Goal: Task Accomplishment & Management: Manage account settings

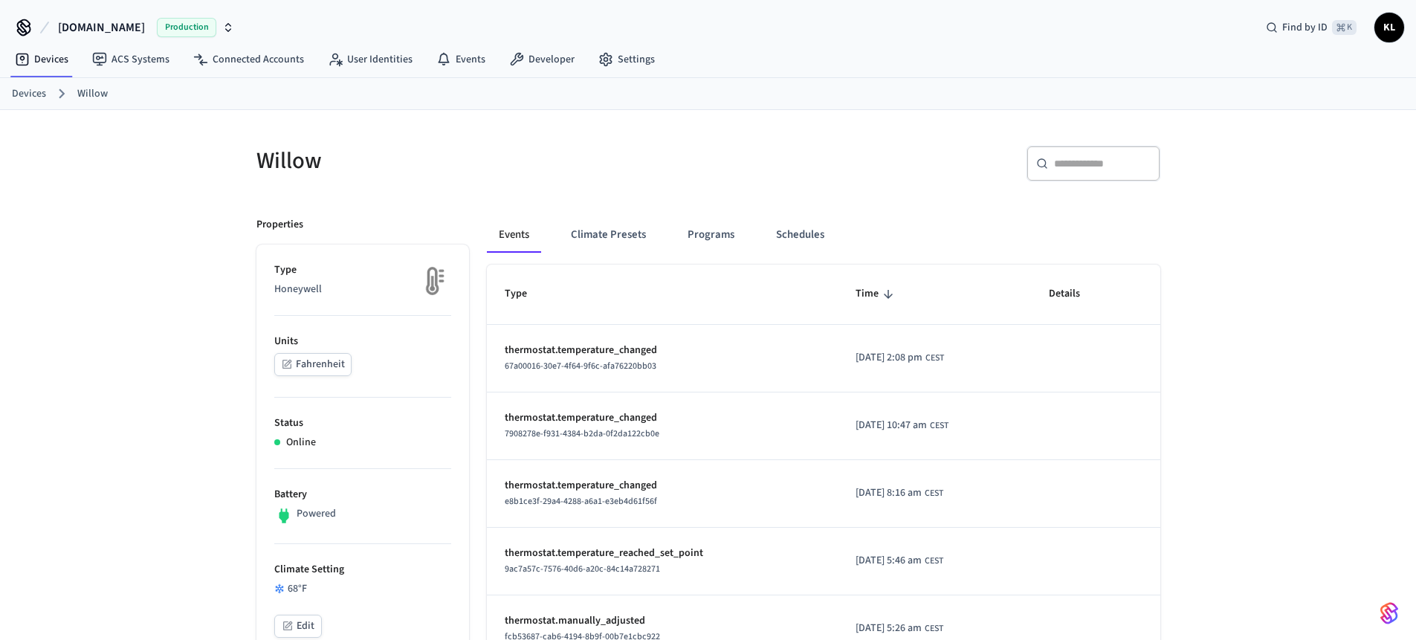
scroll to position [19, 0]
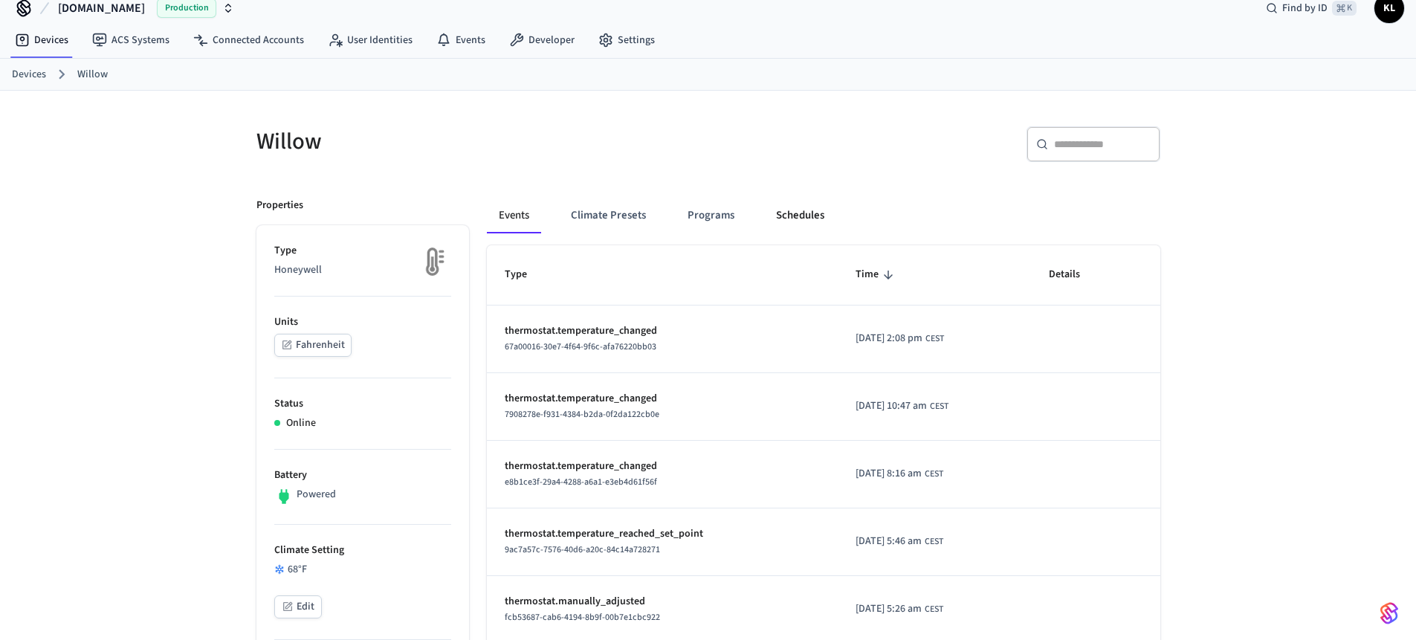
click at [781, 223] on button "Schedules" at bounding box center [800, 216] width 72 height 36
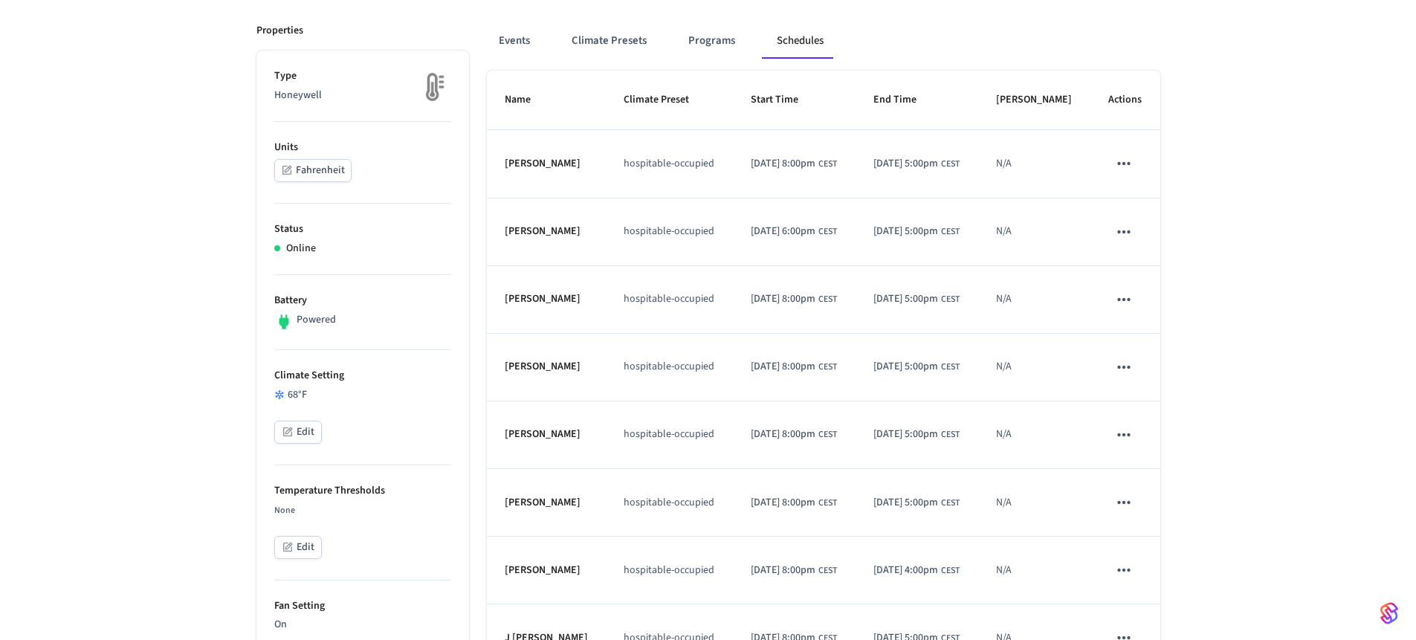
scroll to position [117, 0]
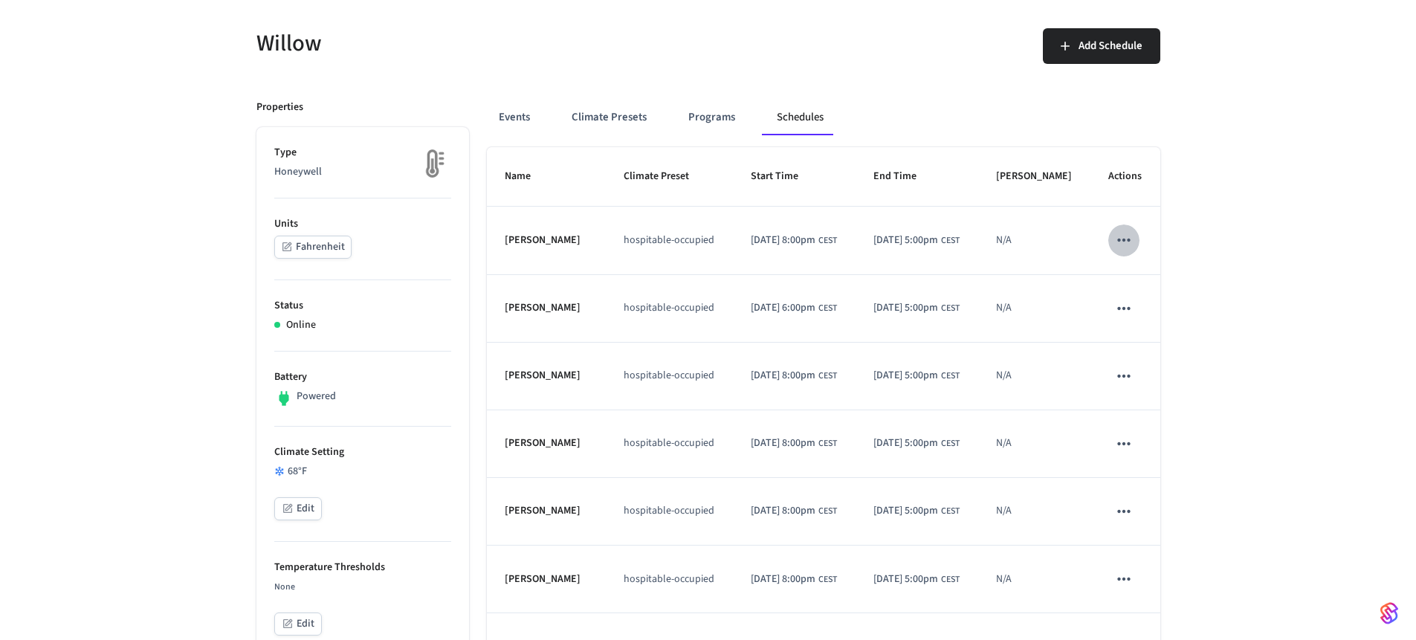
click at [1122, 250] on icon "schedules table" at bounding box center [1123, 239] width 19 height 19
click at [1223, 214] on div at bounding box center [713, 320] width 1427 height 640
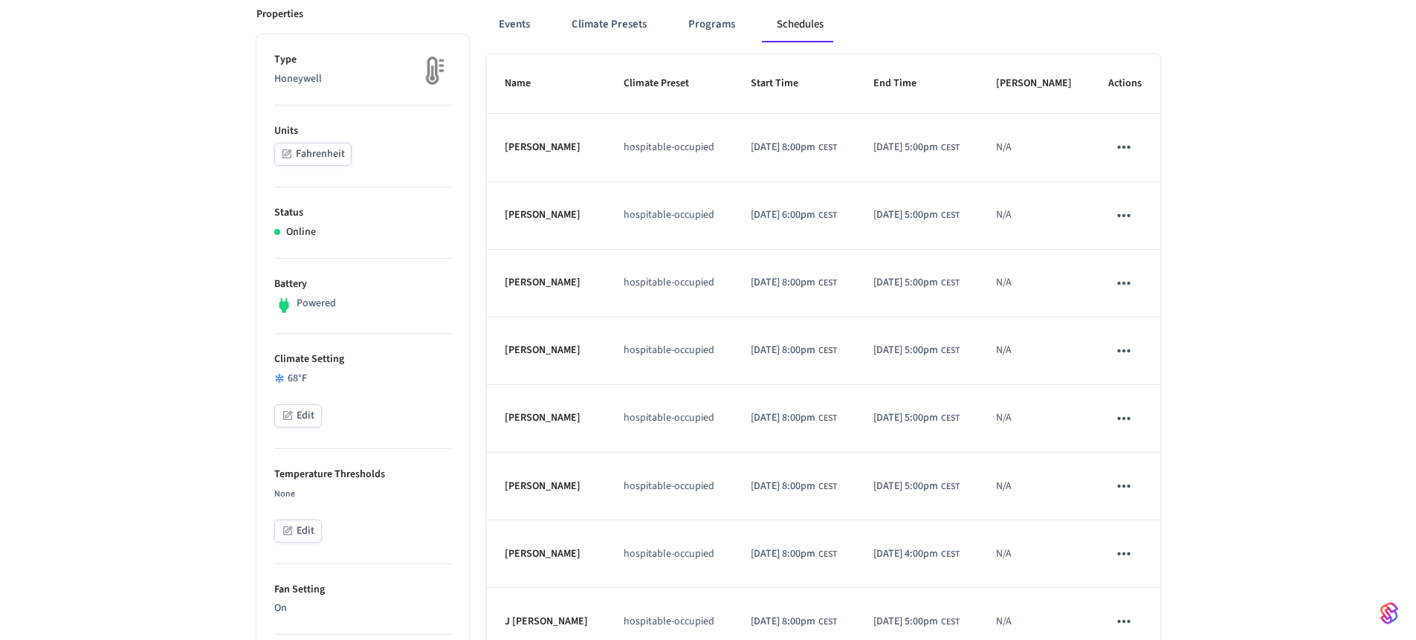
scroll to position [230, 0]
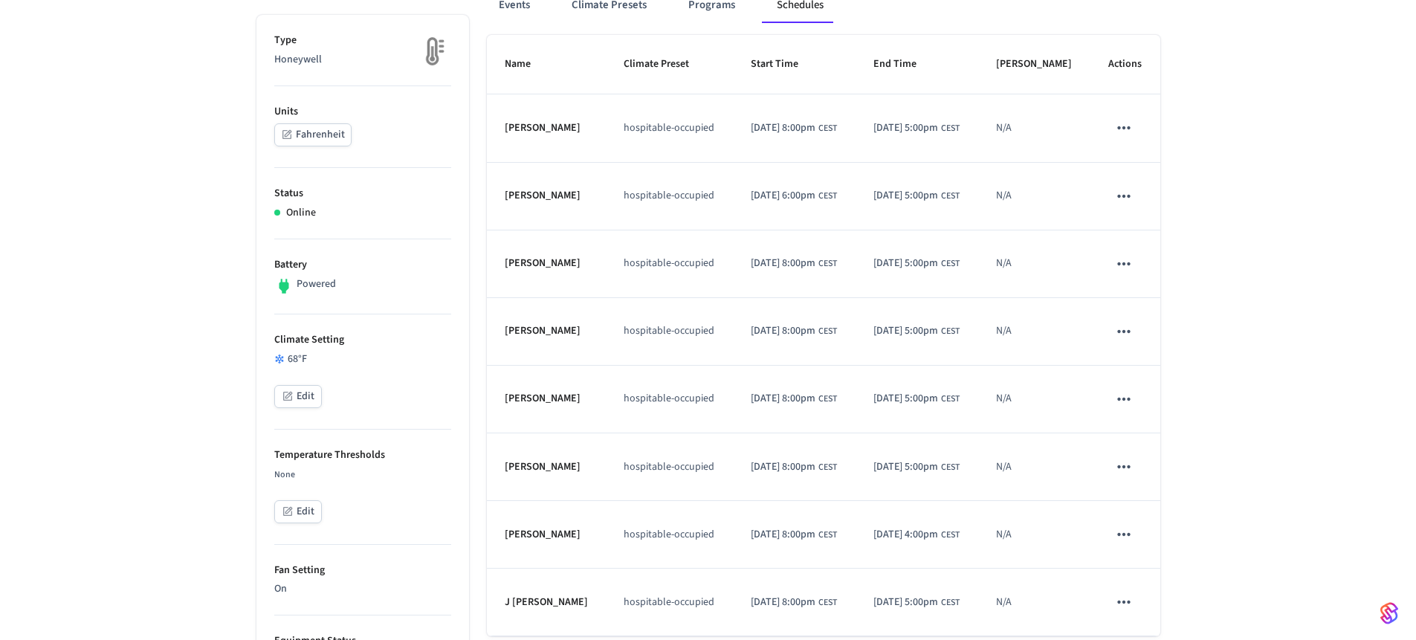
click at [1115, 366] on td "schedules table" at bounding box center [1125, 332] width 70 height 68
click at [1117, 341] on icon "schedules table" at bounding box center [1123, 331] width 19 height 19
click at [1128, 392] on li "Edit" at bounding box center [1159, 402] width 77 height 40
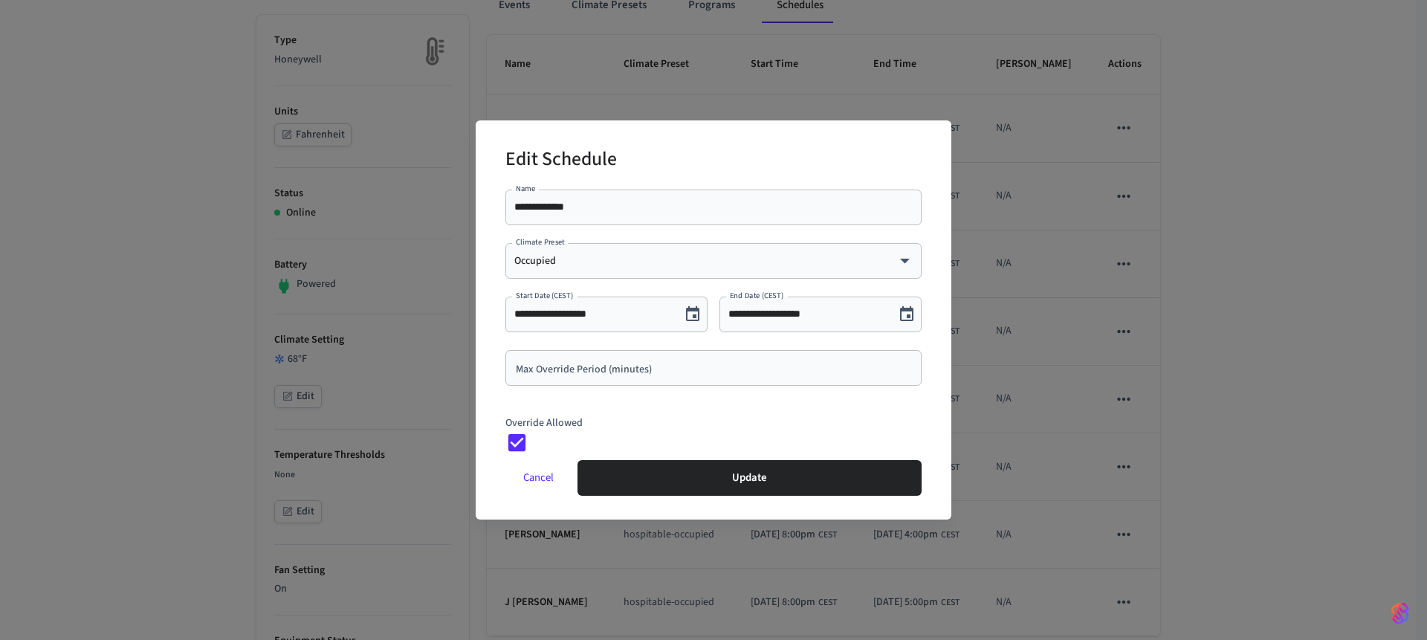
click at [1197, 372] on div "**********" at bounding box center [713, 320] width 1427 height 640
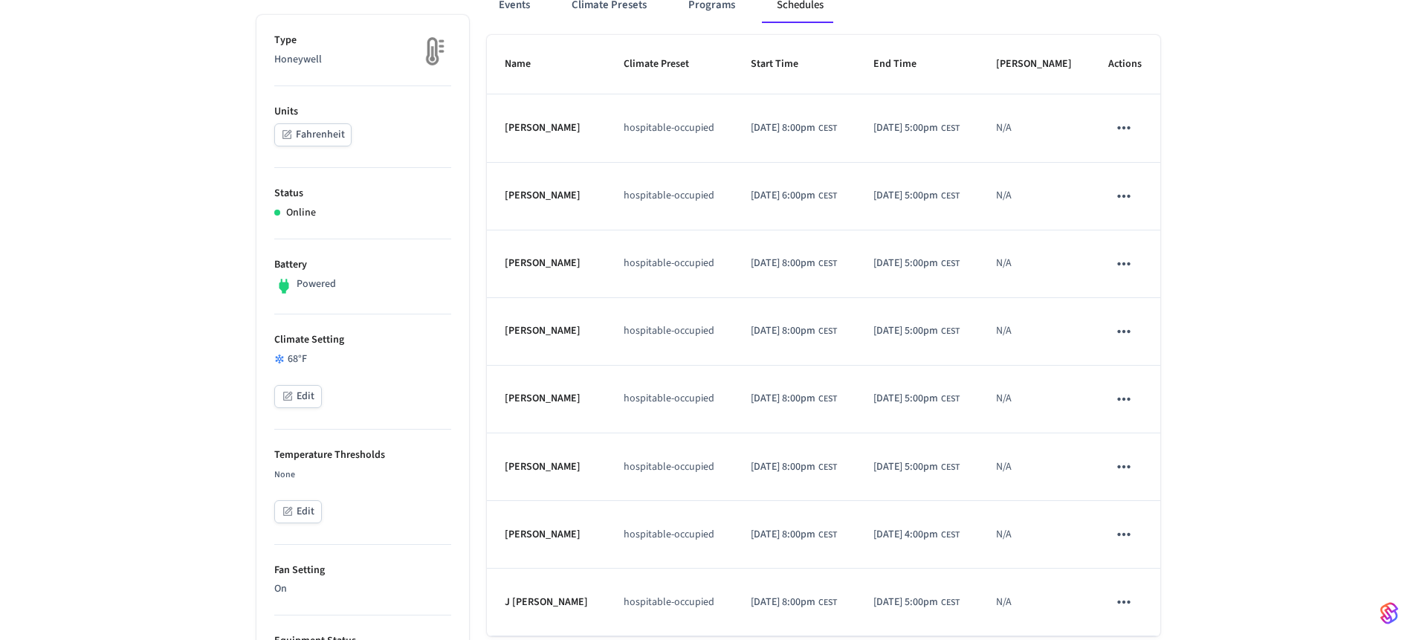
click at [1135, 415] on button "schedules table" at bounding box center [1123, 398] width 31 height 31
click at [1152, 442] on div "Edit Delete" at bounding box center [1159, 489] width 100 height 103
click at [1161, 469] on li "Edit" at bounding box center [1159, 470] width 77 height 40
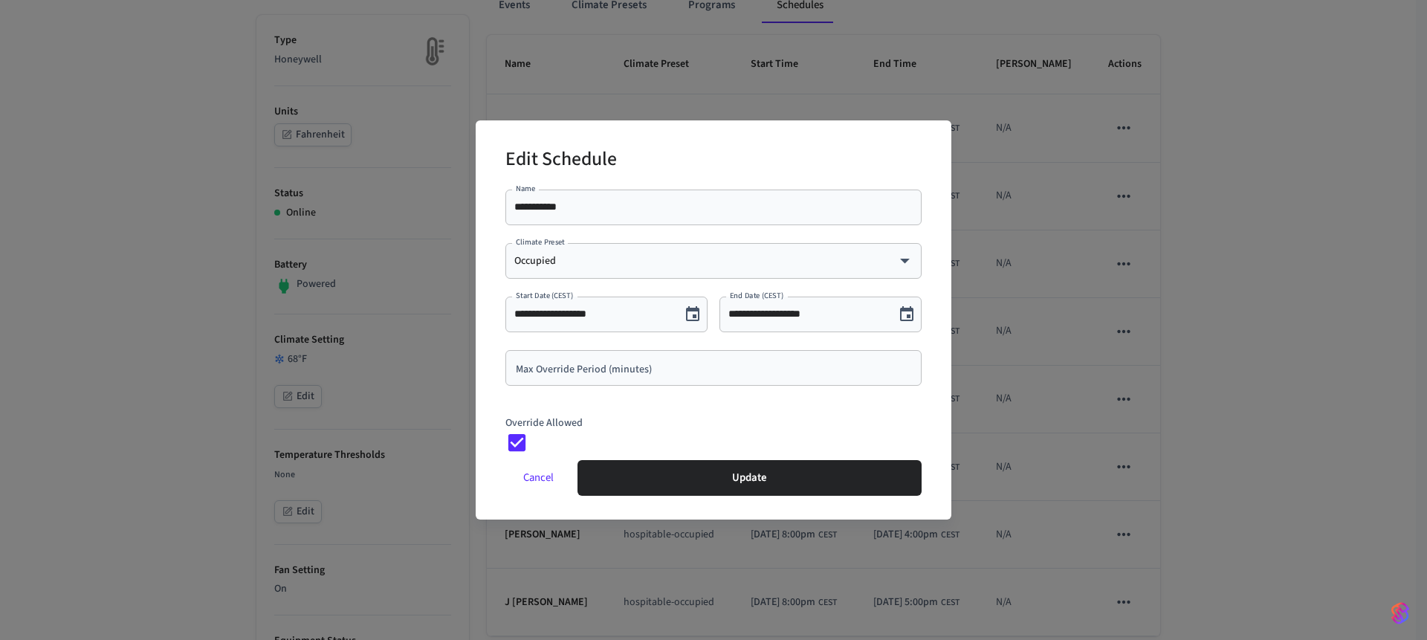
click at [1224, 412] on div "**********" at bounding box center [713, 320] width 1427 height 640
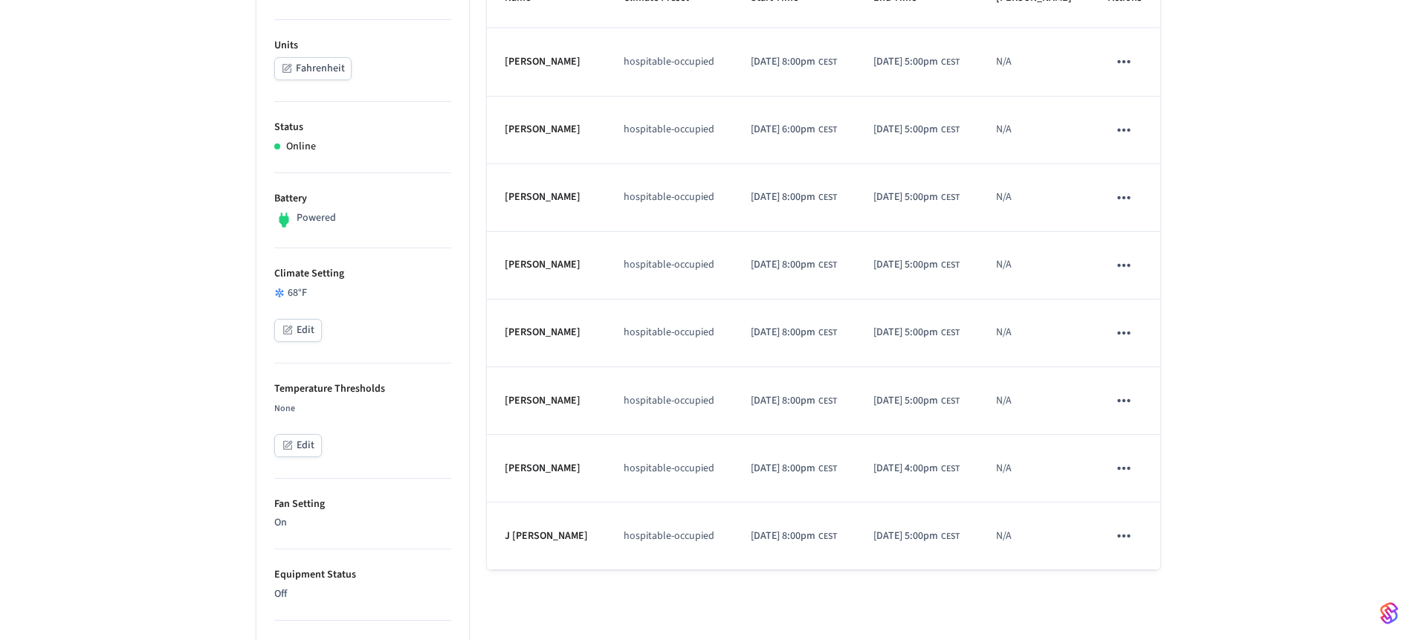
scroll to position [327, 0]
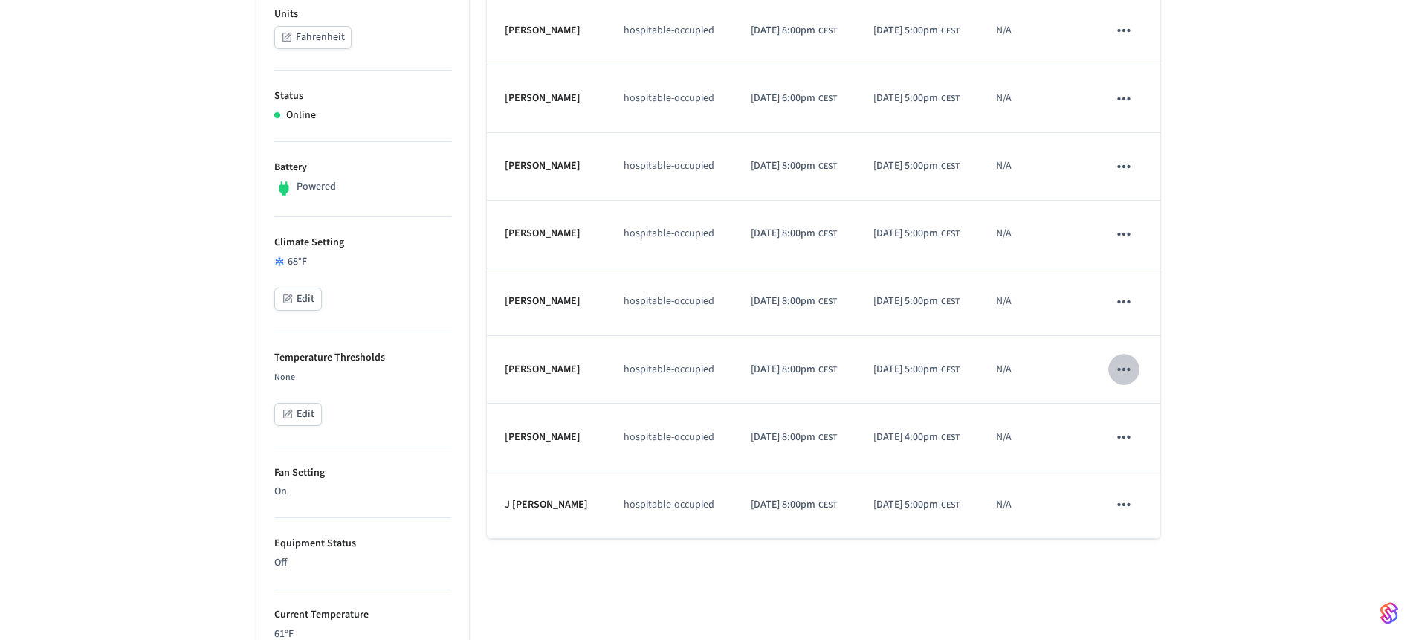
click at [1139, 385] on button "schedules table" at bounding box center [1123, 369] width 31 height 31
click at [1145, 426] on li "Edit" at bounding box center [1159, 440] width 77 height 40
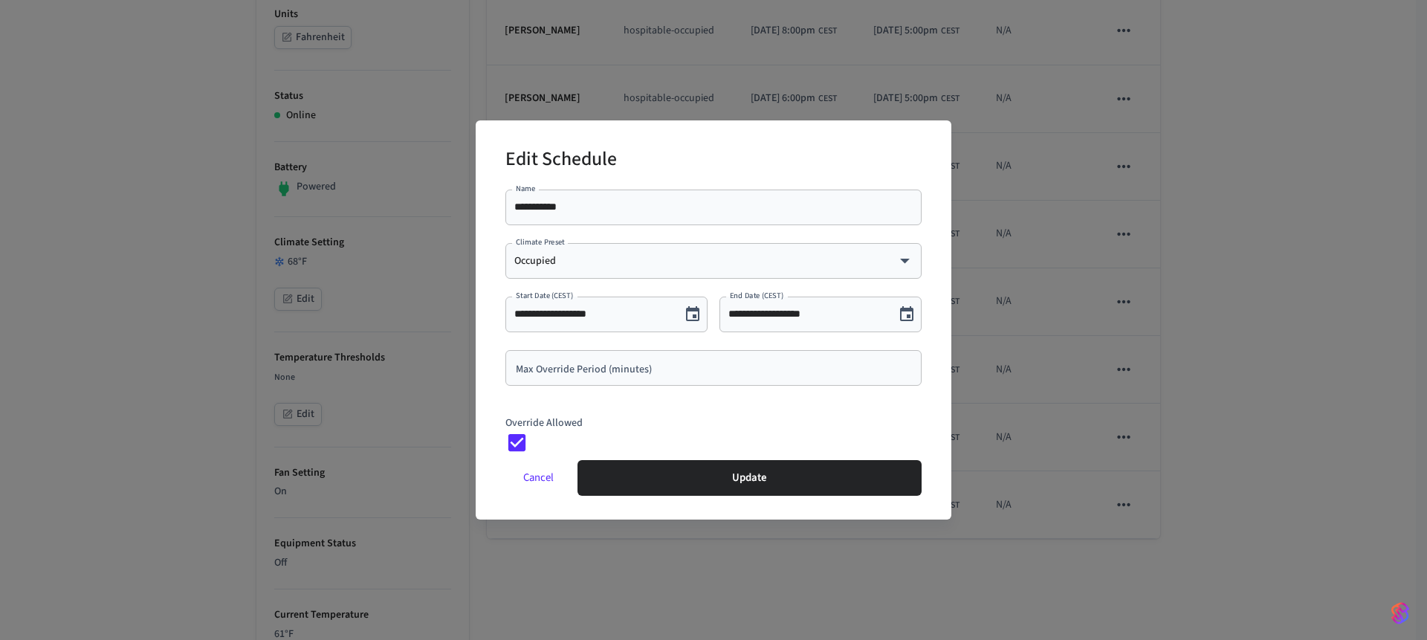
click at [593, 367] on input "Max Override Period (minutes)" at bounding box center [713, 367] width 398 height 15
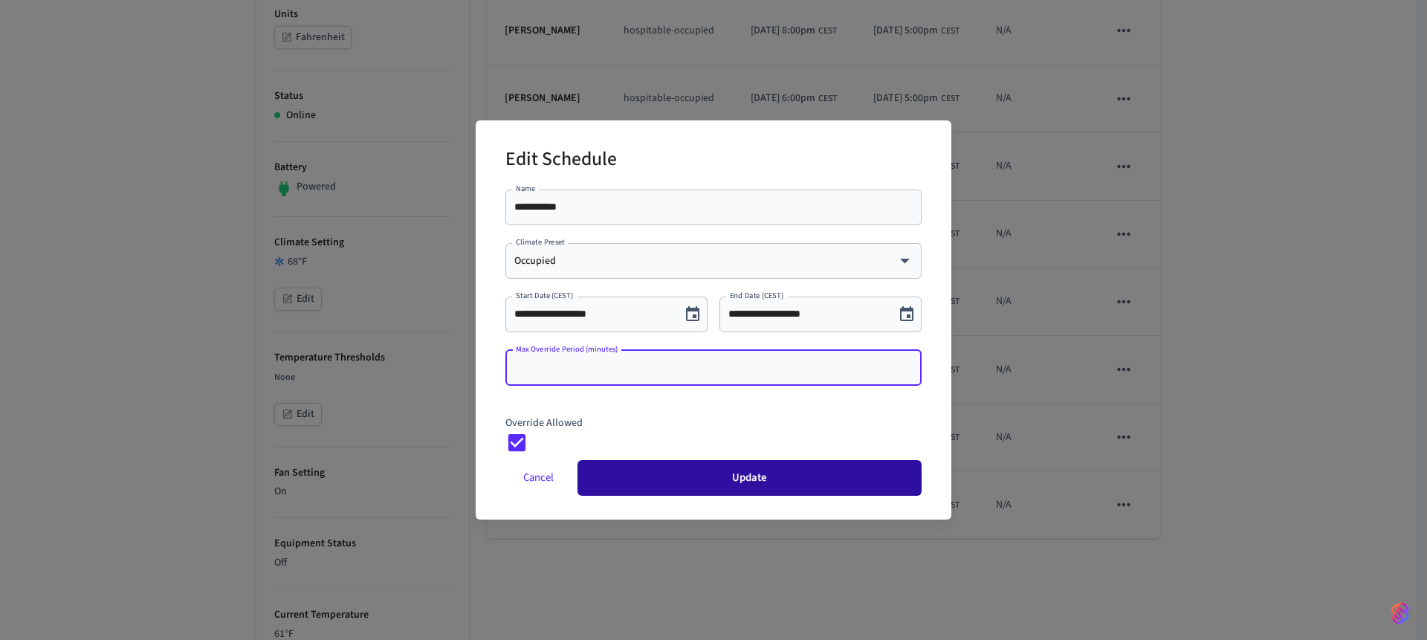
type input "*"
click at [689, 483] on button "Update" at bounding box center [749, 478] width 344 height 36
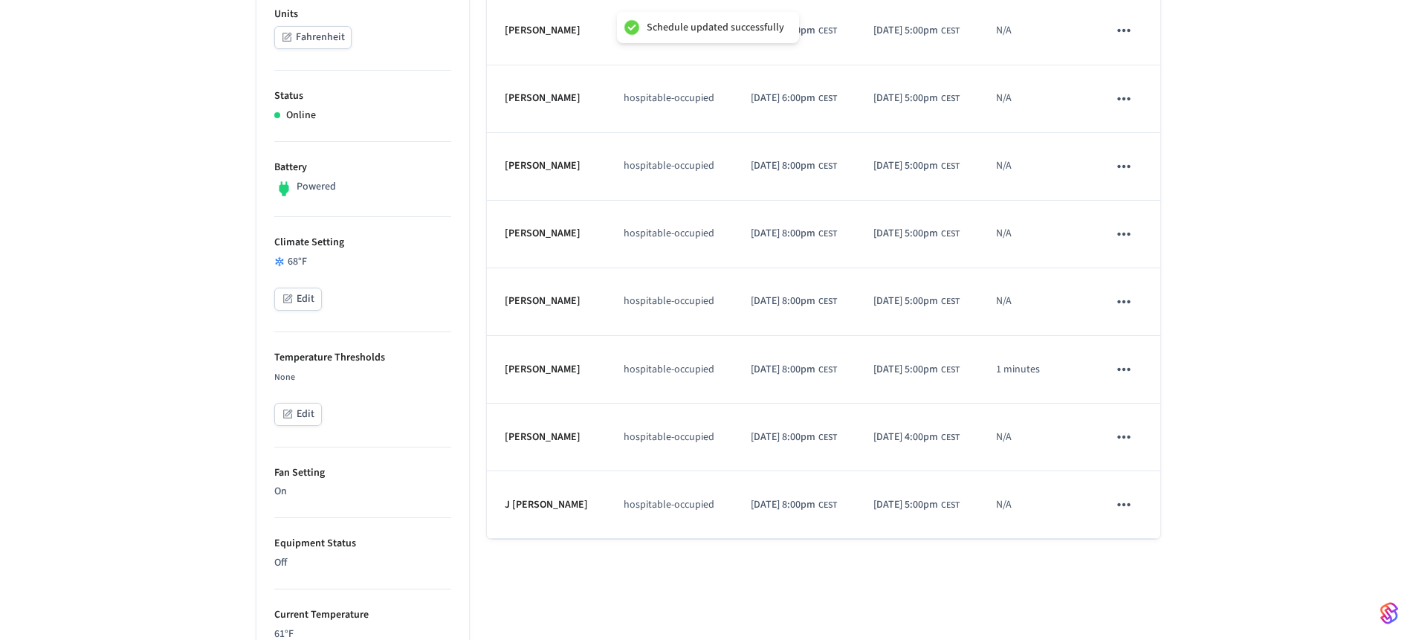
click at [1133, 447] on icon "schedules table" at bounding box center [1123, 436] width 19 height 19
click at [1152, 496] on li "Edit" at bounding box center [1159, 508] width 77 height 40
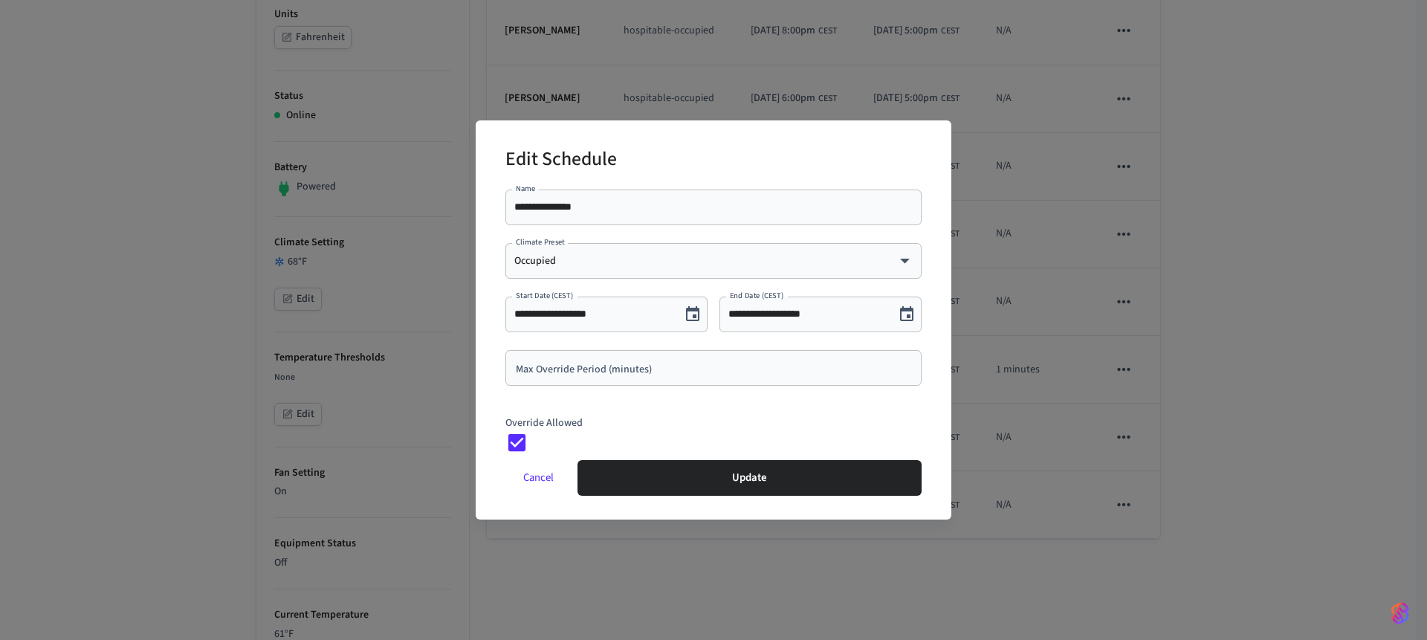
click at [644, 368] on input "Max Override Period (minutes)" at bounding box center [713, 367] width 398 height 15
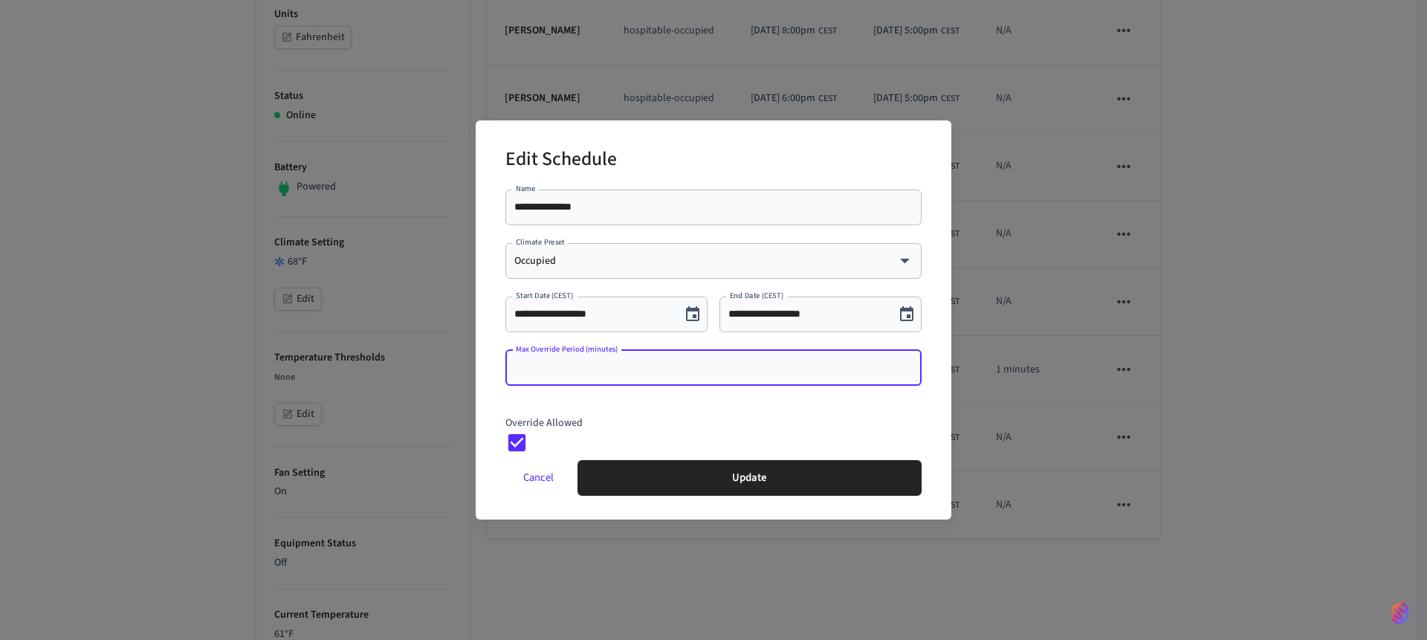
type input "*"
click at [719, 487] on button "Update" at bounding box center [749, 478] width 344 height 36
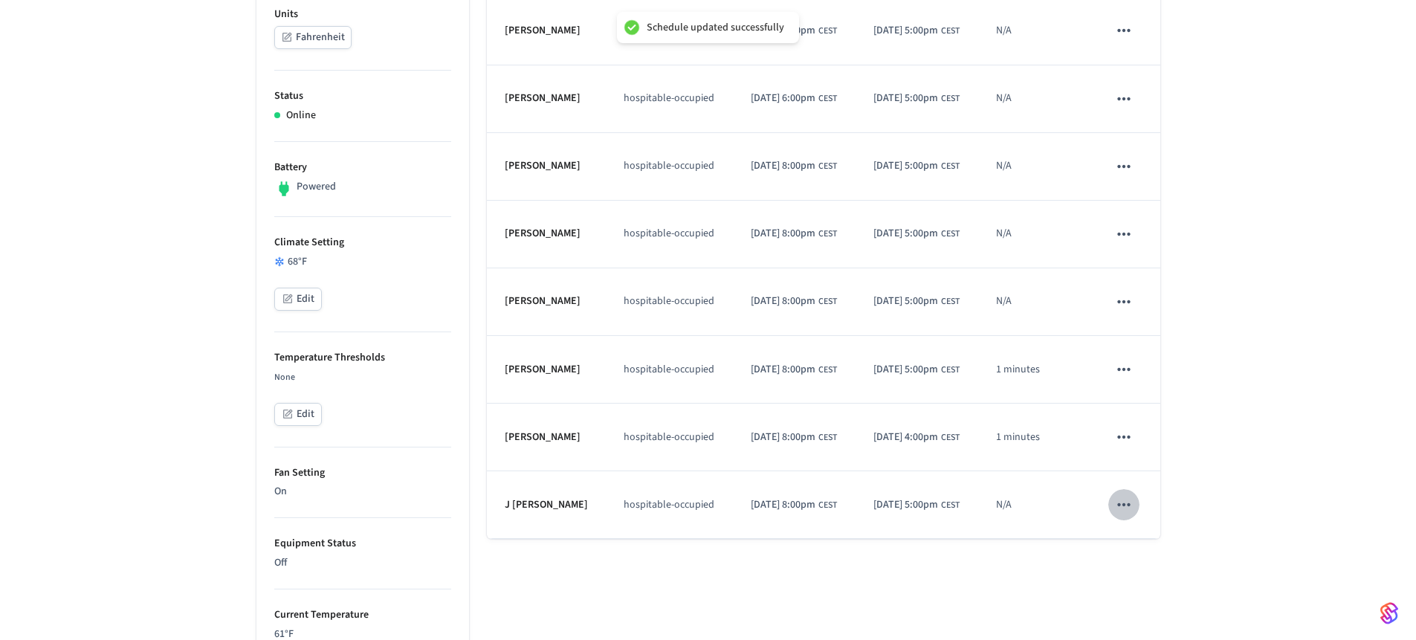
click at [1123, 506] on icon "schedules table" at bounding box center [1123, 504] width 13 height 3
click at [1150, 557] on li "Edit" at bounding box center [1159, 557] width 77 height 40
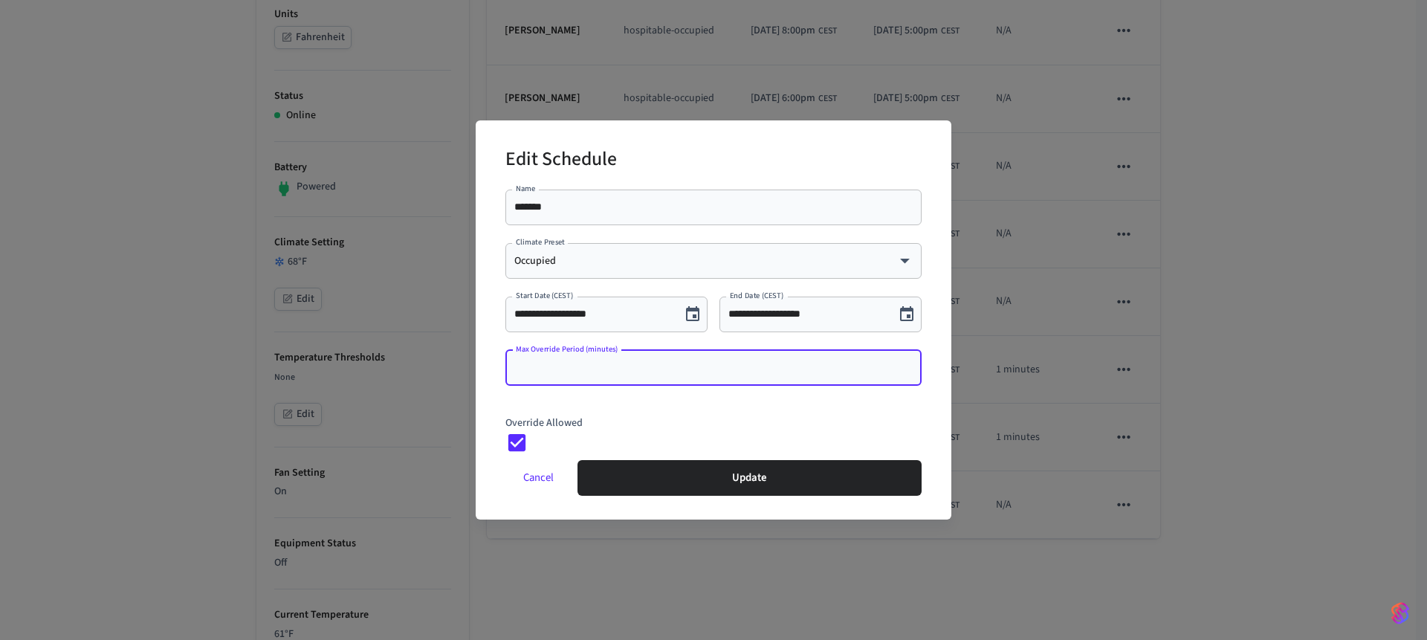
click at [656, 360] on input "Max Override Period (minutes)" at bounding box center [713, 367] width 398 height 15
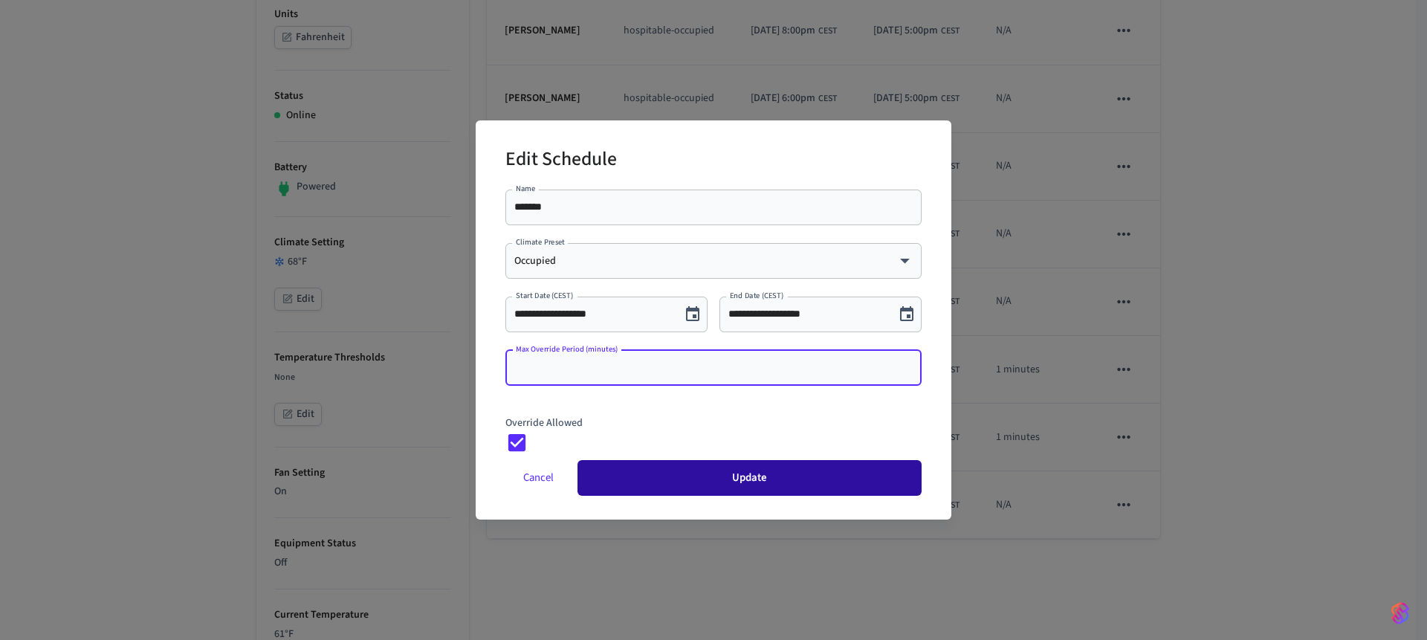
type input "*"
click at [694, 482] on button "Update" at bounding box center [749, 478] width 344 height 36
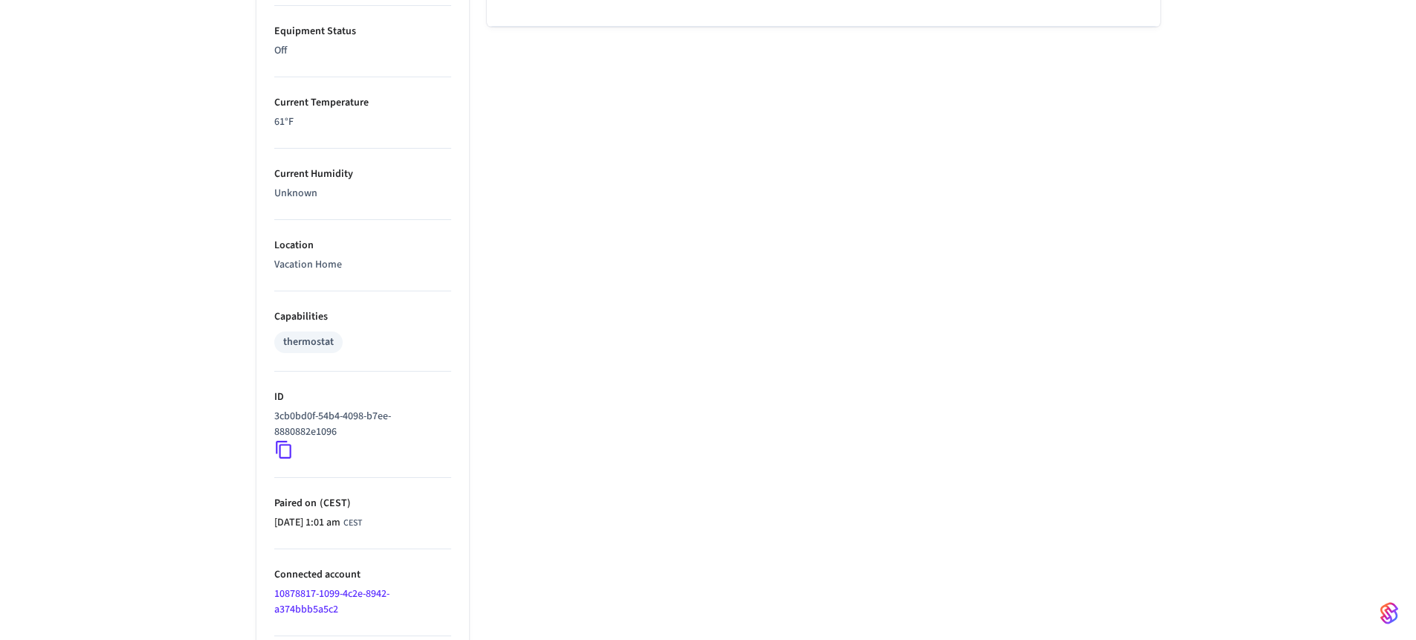
scroll to position [890, 0]
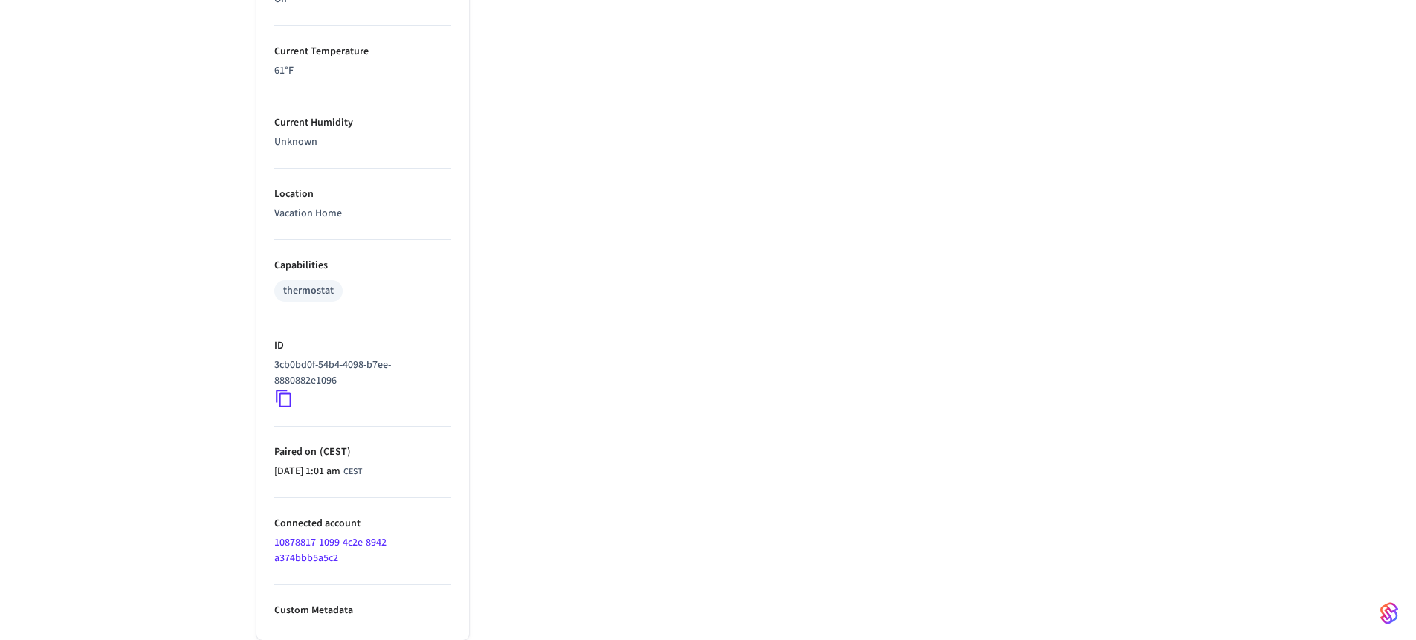
click at [344, 537] on link "10878817-1099-4c2e-8942-a374bbb5a5c2" at bounding box center [331, 550] width 115 height 30
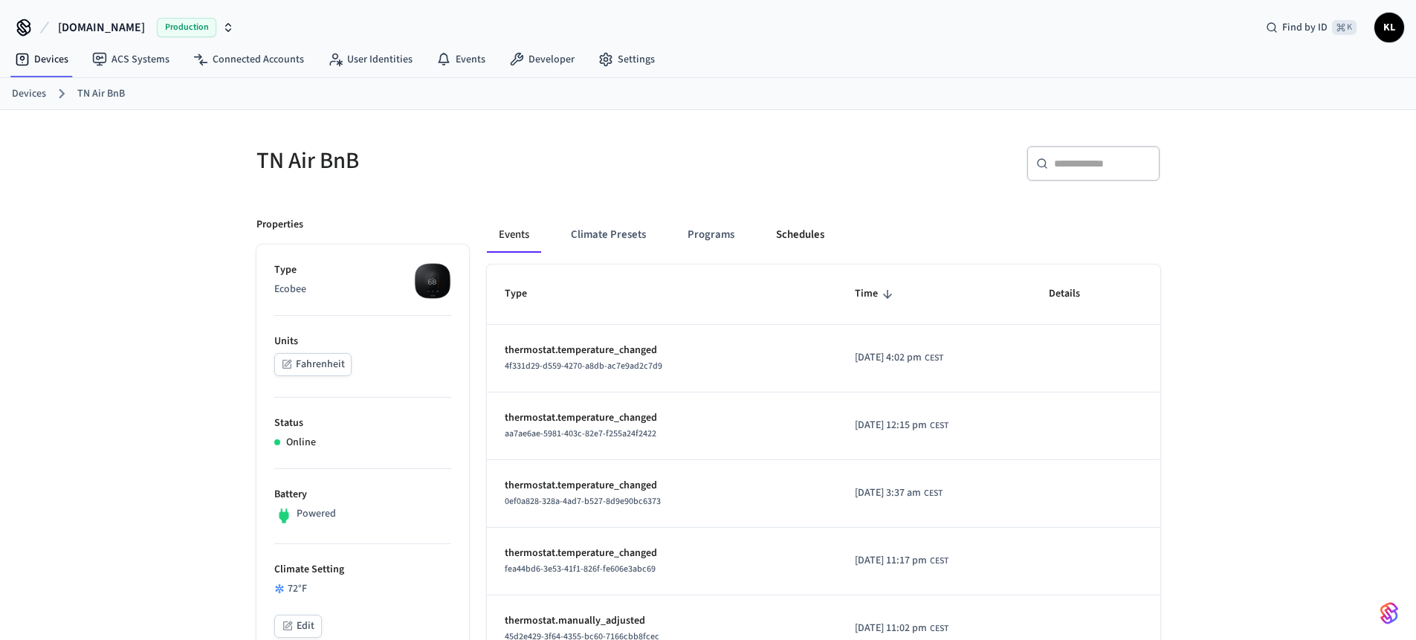
click at [802, 225] on button "Schedules" at bounding box center [800, 235] width 72 height 36
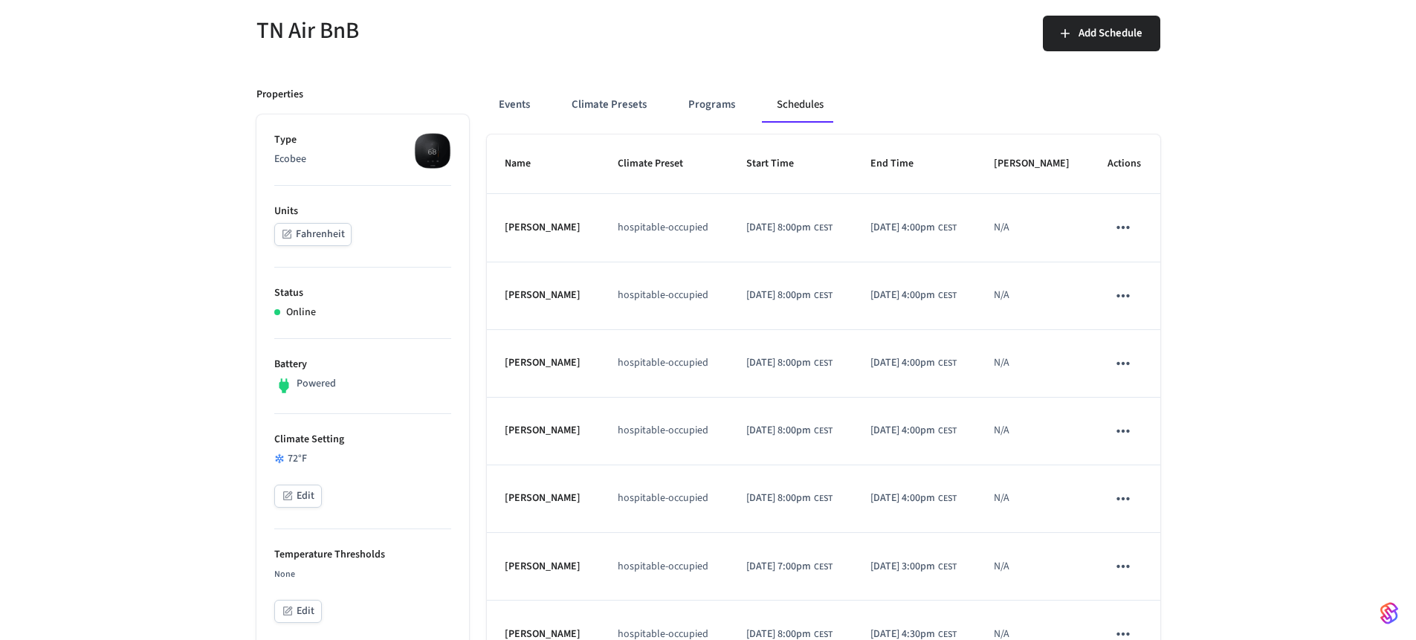
scroll to position [360, 0]
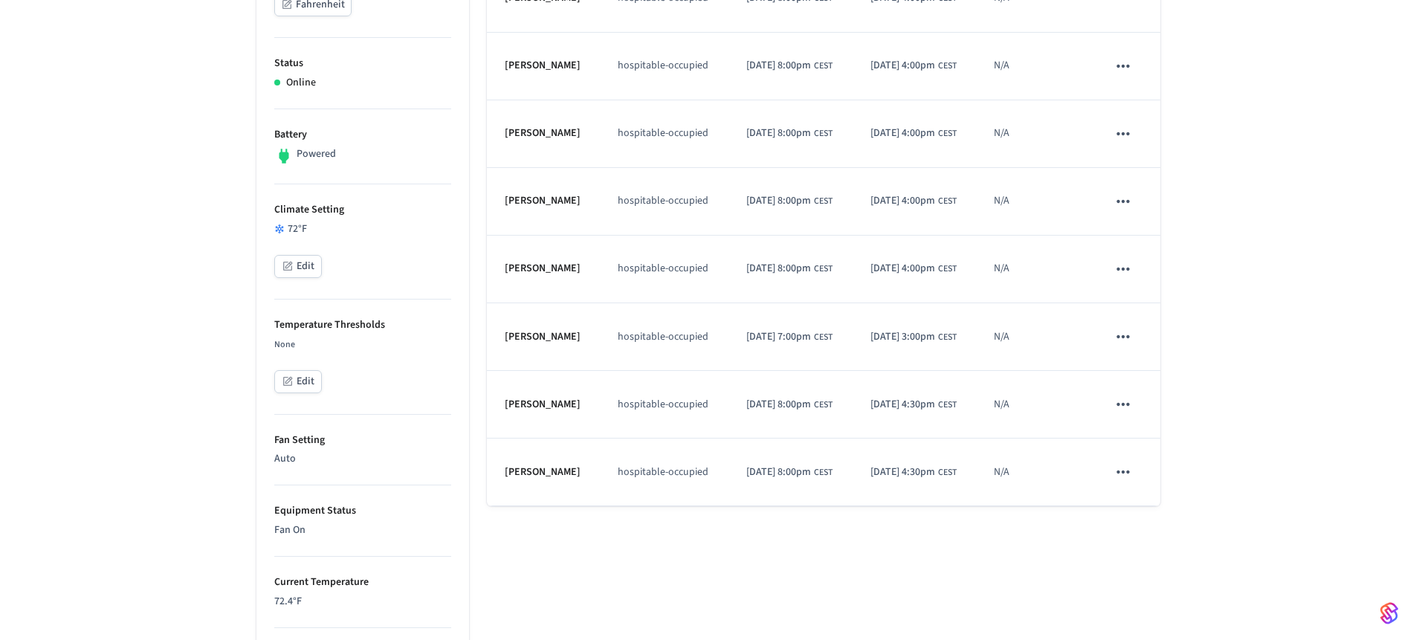
click at [1118, 143] on icon "schedules table" at bounding box center [1122, 133] width 19 height 19
click at [1142, 195] on li "Edit" at bounding box center [1159, 204] width 77 height 40
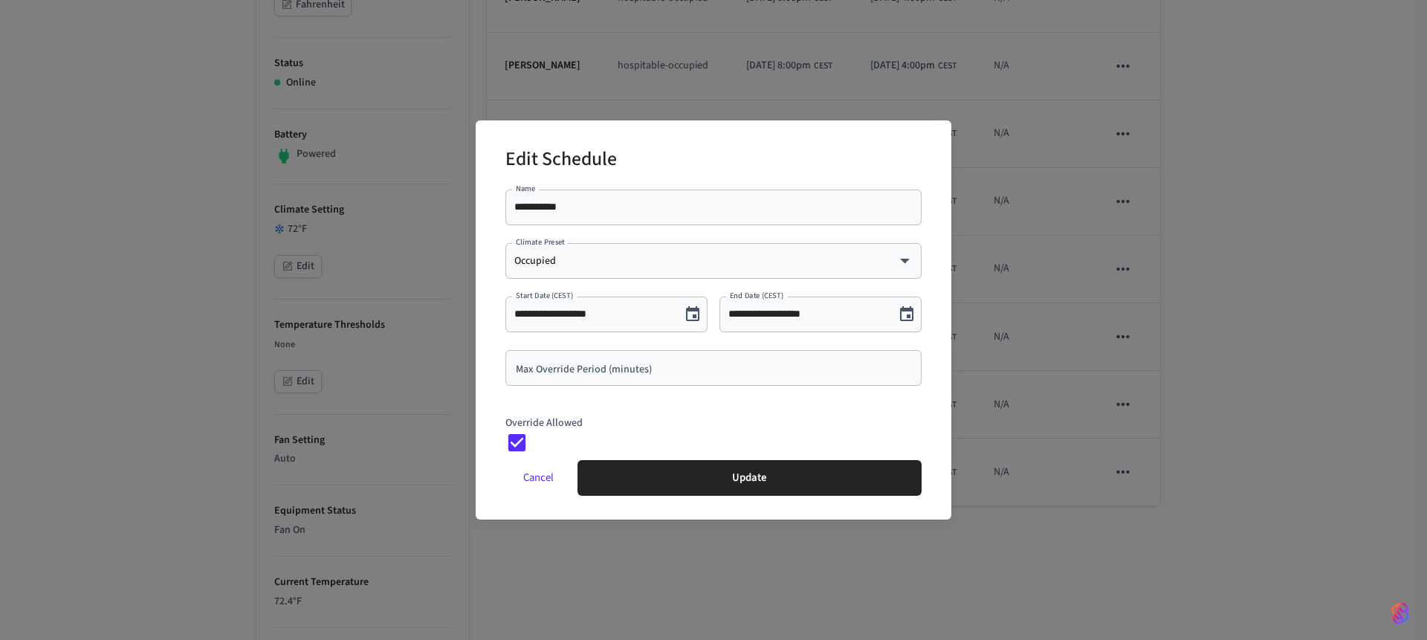
click at [1182, 216] on div "**********" at bounding box center [713, 320] width 1427 height 640
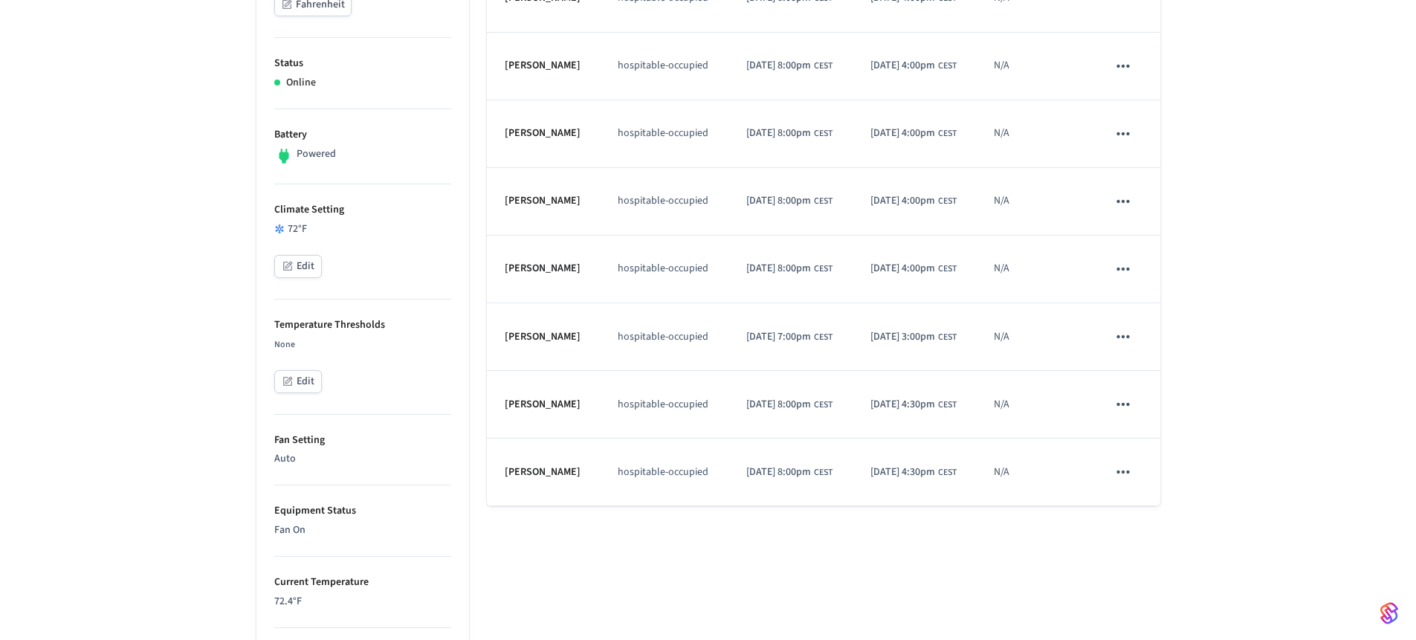
click at [1136, 221] on td "schedules table" at bounding box center [1124, 202] width 71 height 68
click at [1135, 217] on button "schedules table" at bounding box center [1122, 201] width 31 height 31
click at [1144, 262] on li "Edit" at bounding box center [1159, 272] width 77 height 40
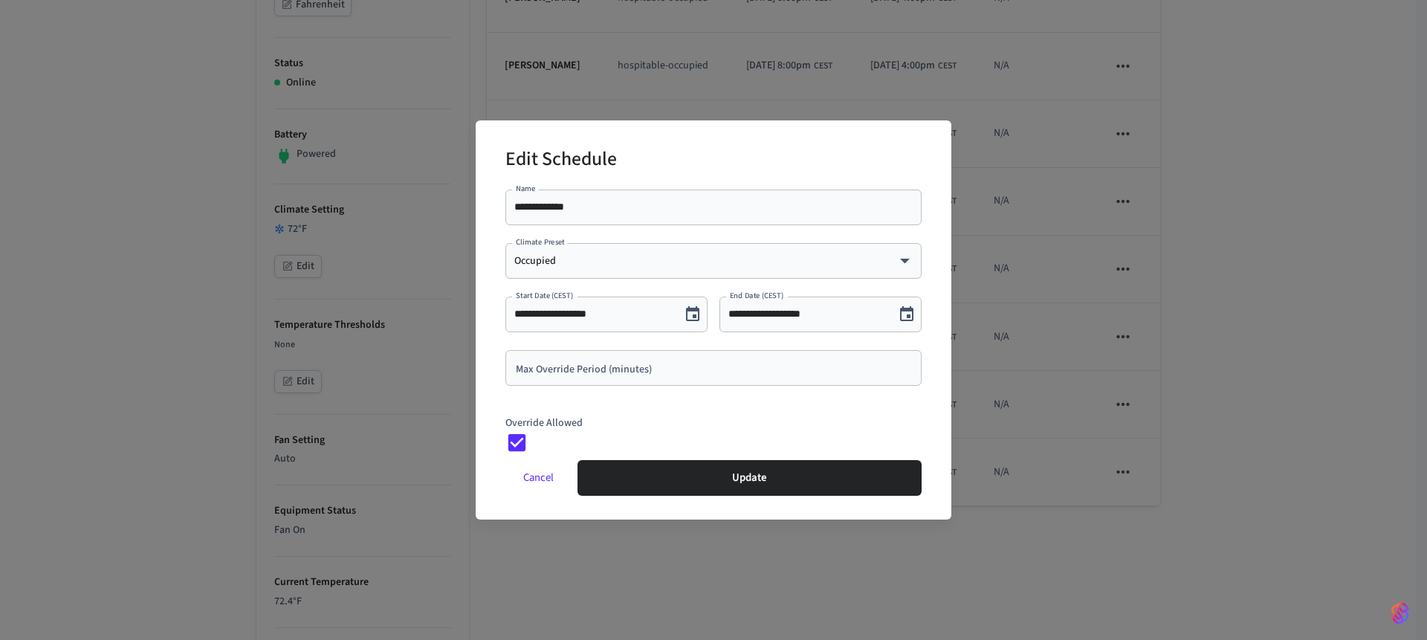
click at [580, 363] on input "Max Override Period (minutes)" at bounding box center [713, 367] width 398 height 15
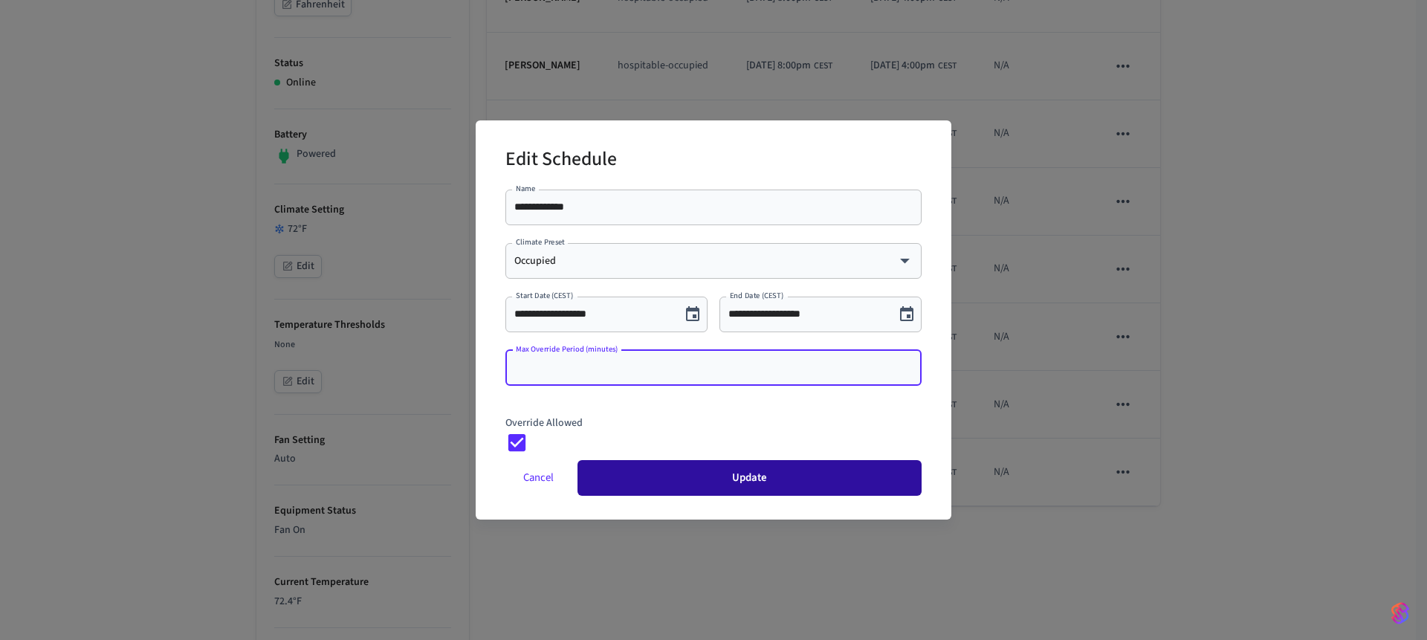
type input "*"
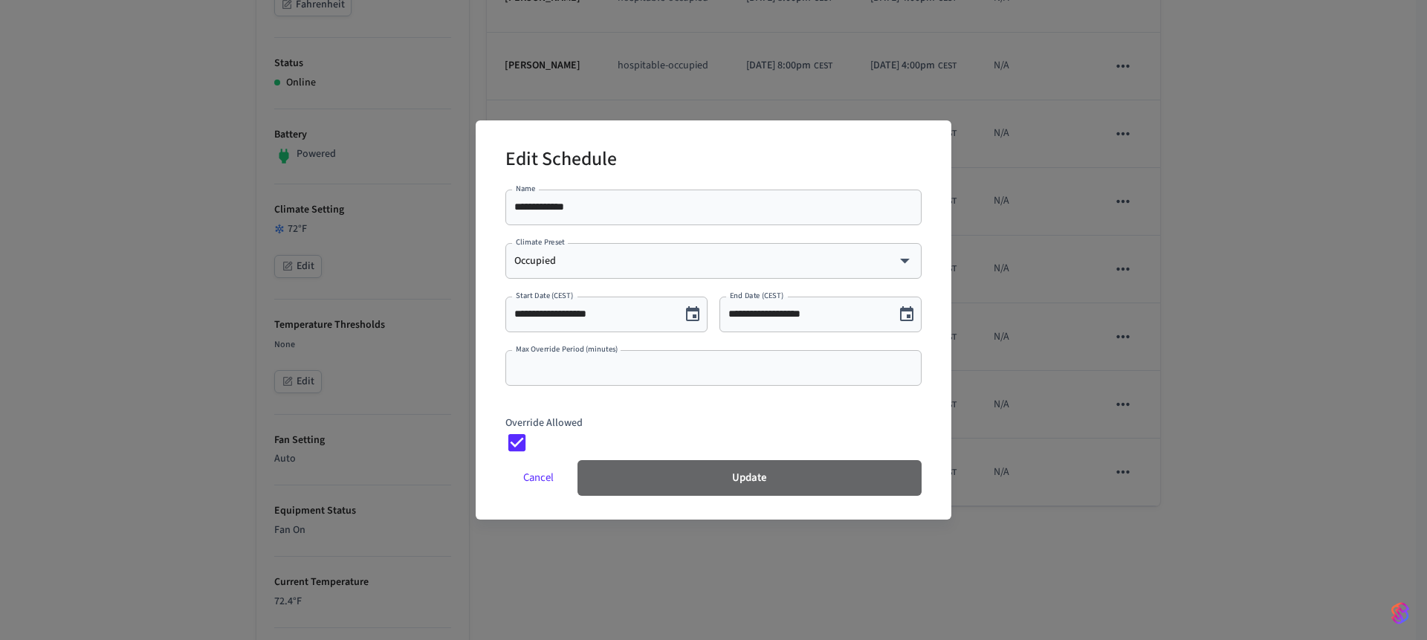
click at [698, 476] on button "Update" at bounding box center [749, 478] width 344 height 36
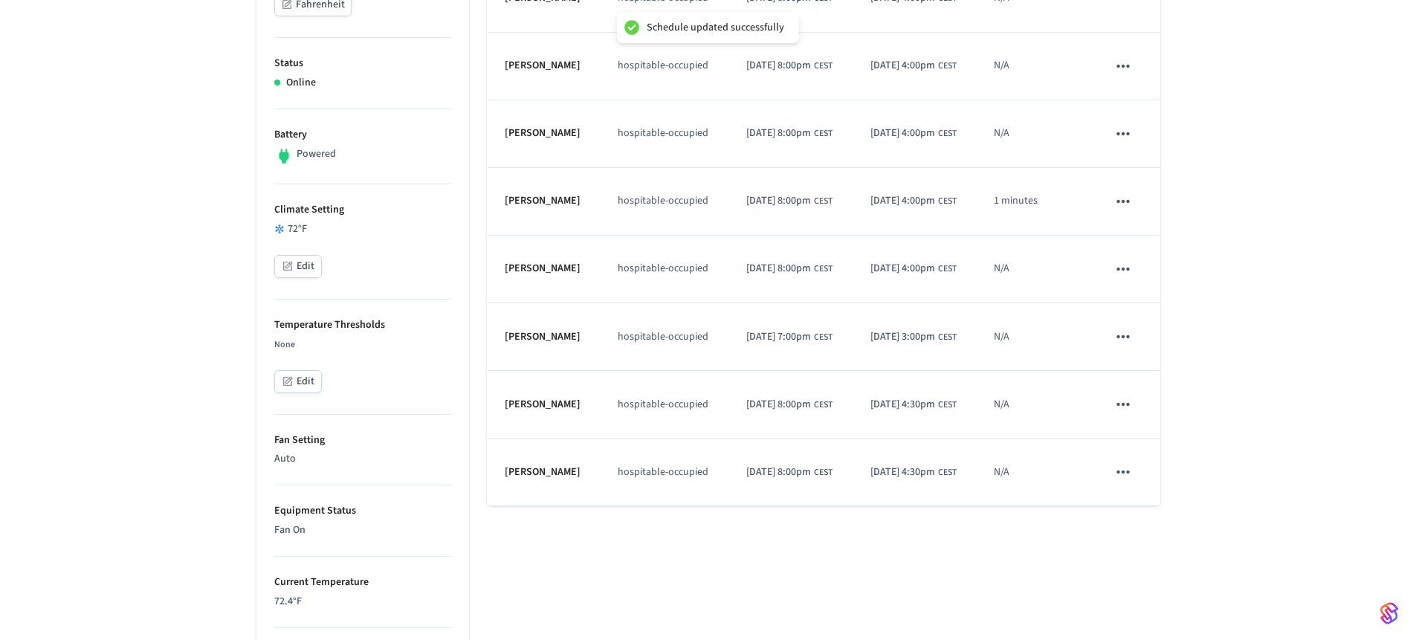
click at [1130, 279] on icon "schedules table" at bounding box center [1122, 268] width 19 height 19
click at [1154, 340] on li "Edit" at bounding box center [1159, 340] width 77 height 40
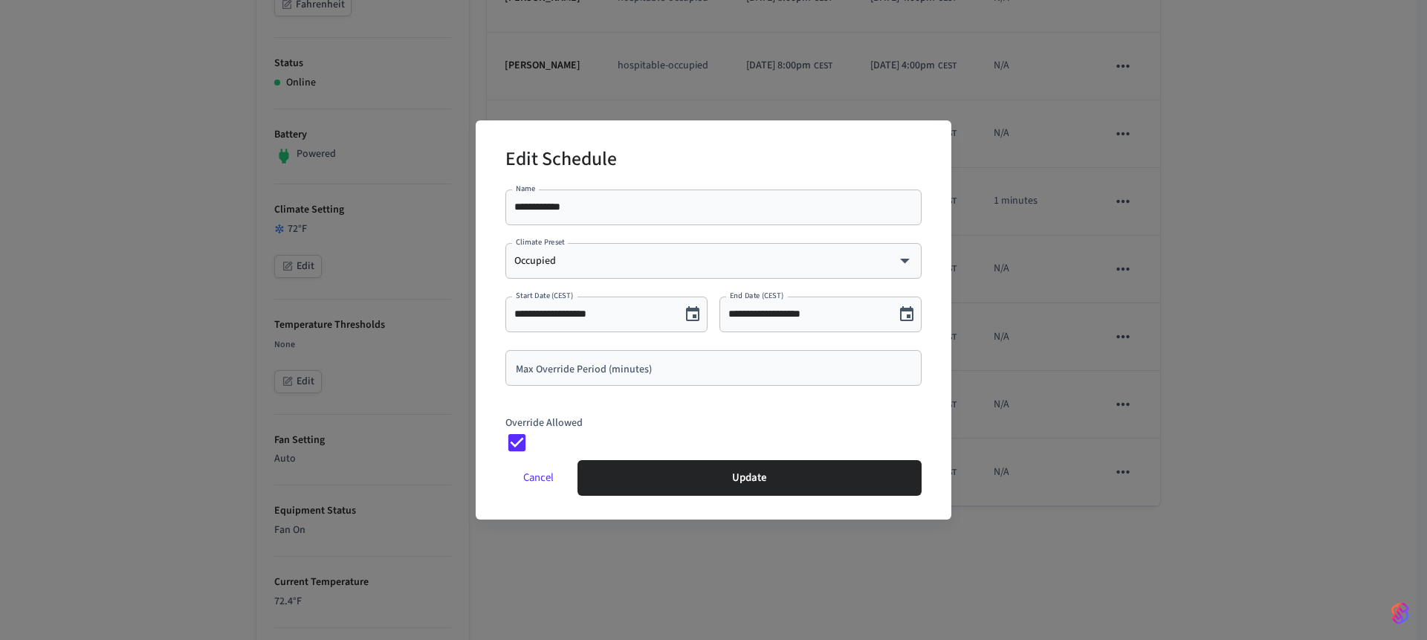
click at [1187, 380] on div "**********" at bounding box center [713, 320] width 1427 height 640
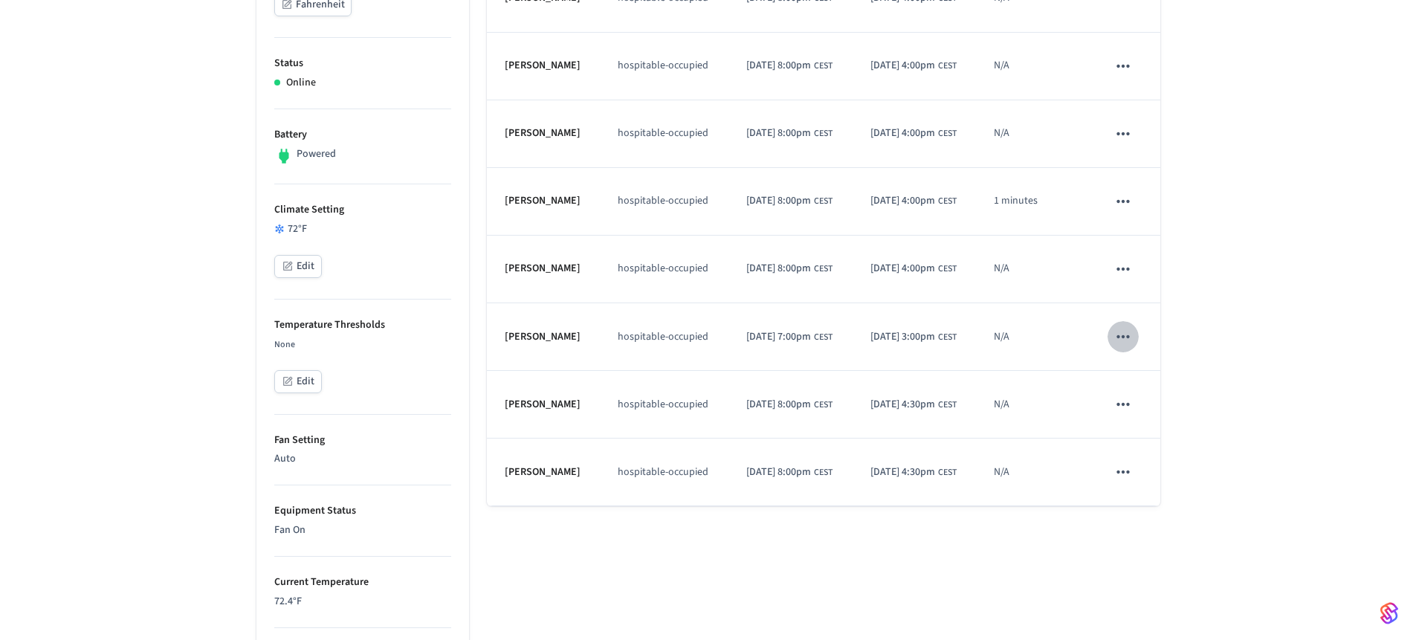
click at [1132, 352] on button "schedules table" at bounding box center [1122, 336] width 31 height 31
click at [1150, 408] on li "Edit" at bounding box center [1159, 407] width 77 height 40
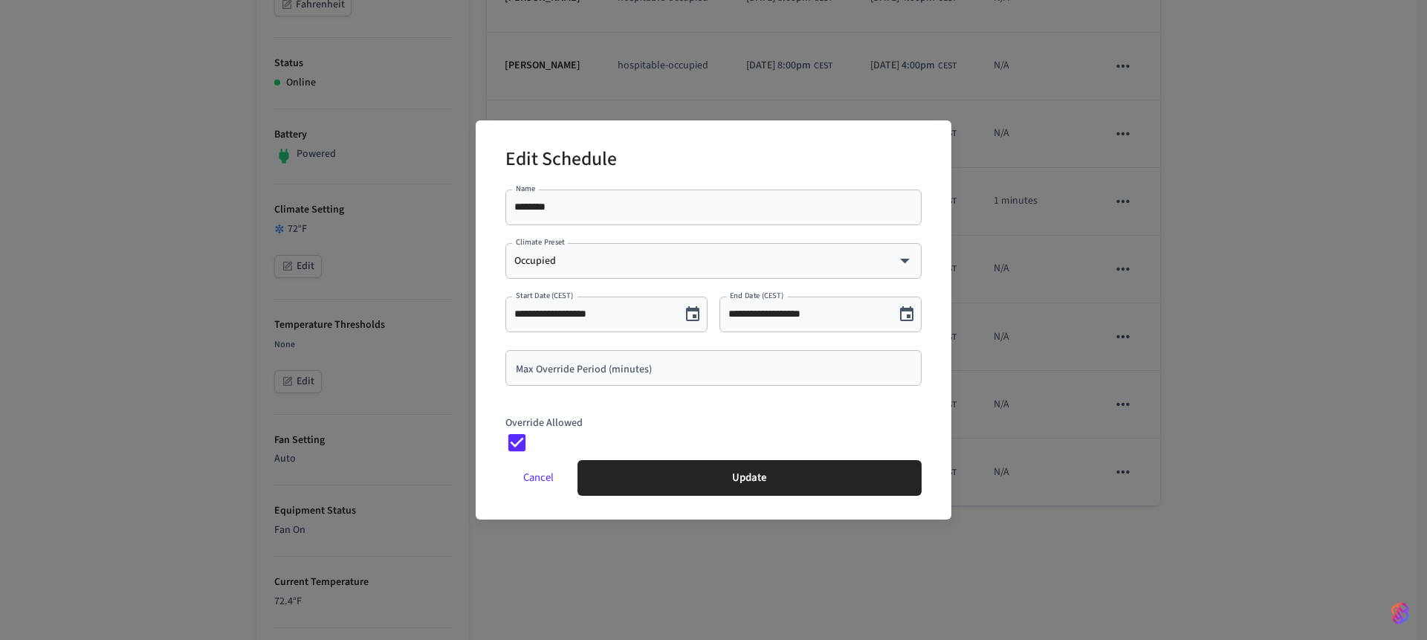
click at [1177, 398] on div "**********" at bounding box center [713, 320] width 1427 height 640
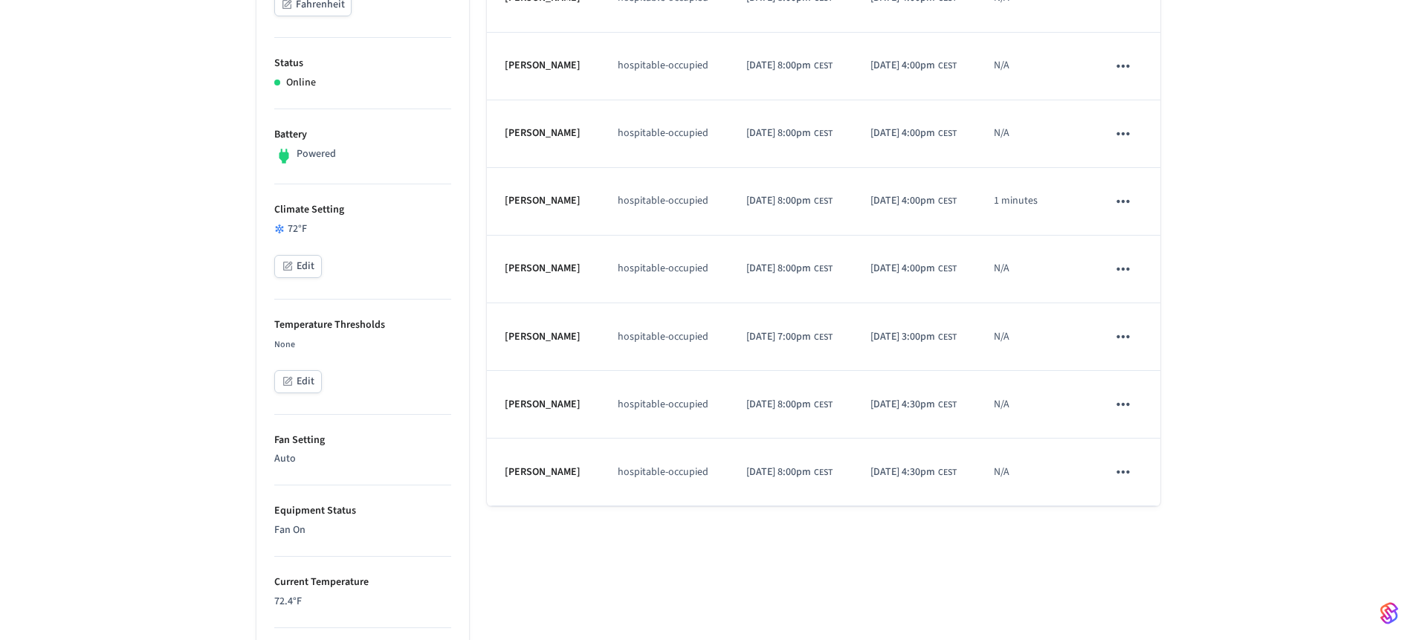
click at [1115, 414] on icon "schedules table" at bounding box center [1122, 404] width 19 height 19
click at [1158, 458] on div "Edit Delete" at bounding box center [1159, 495] width 100 height 103
click at [1158, 459] on li "Edit" at bounding box center [1159, 476] width 77 height 40
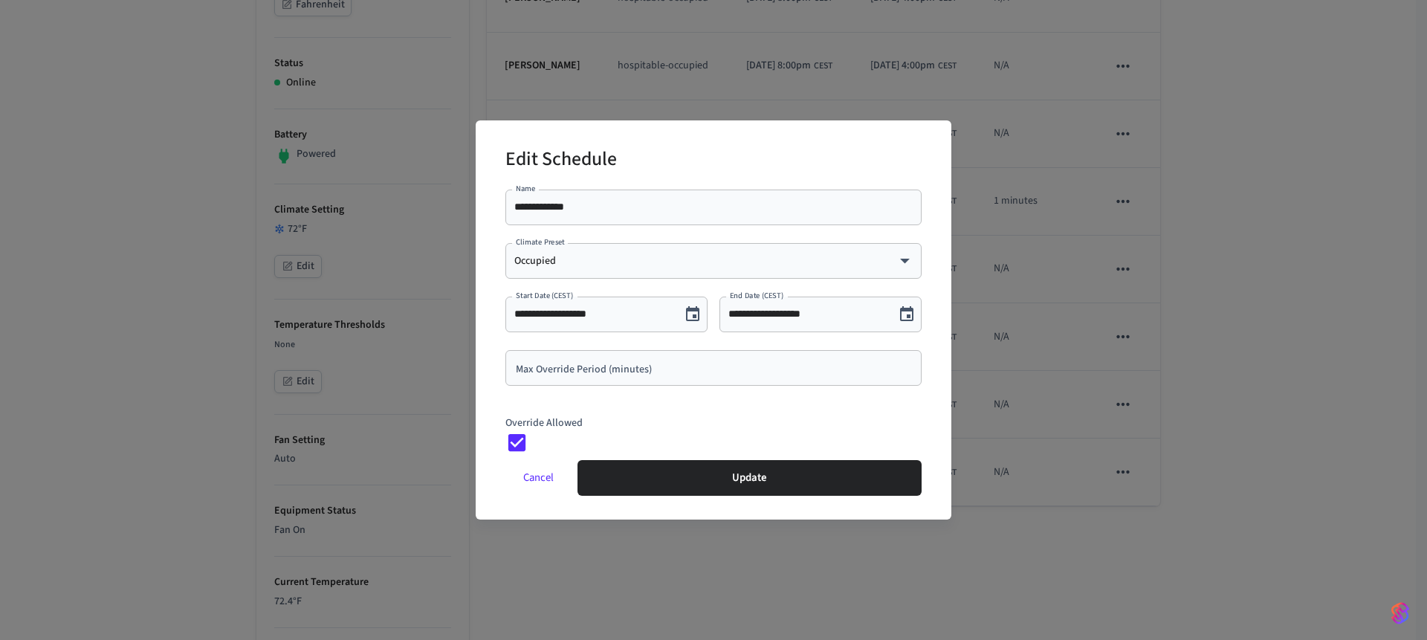
click at [1171, 427] on div "**********" at bounding box center [713, 320] width 1427 height 640
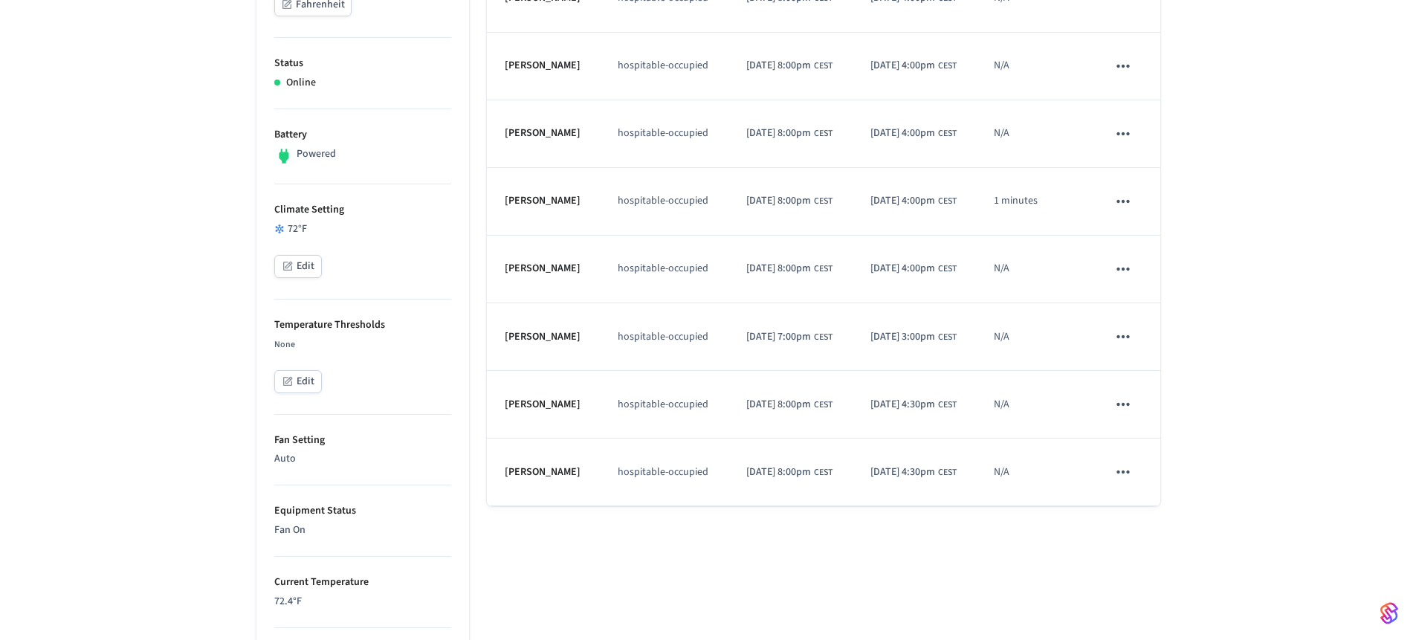
click at [1118, 482] on icon "schedules table" at bounding box center [1122, 471] width 19 height 19
click at [1153, 534] on li "Edit" at bounding box center [1159, 543] width 77 height 40
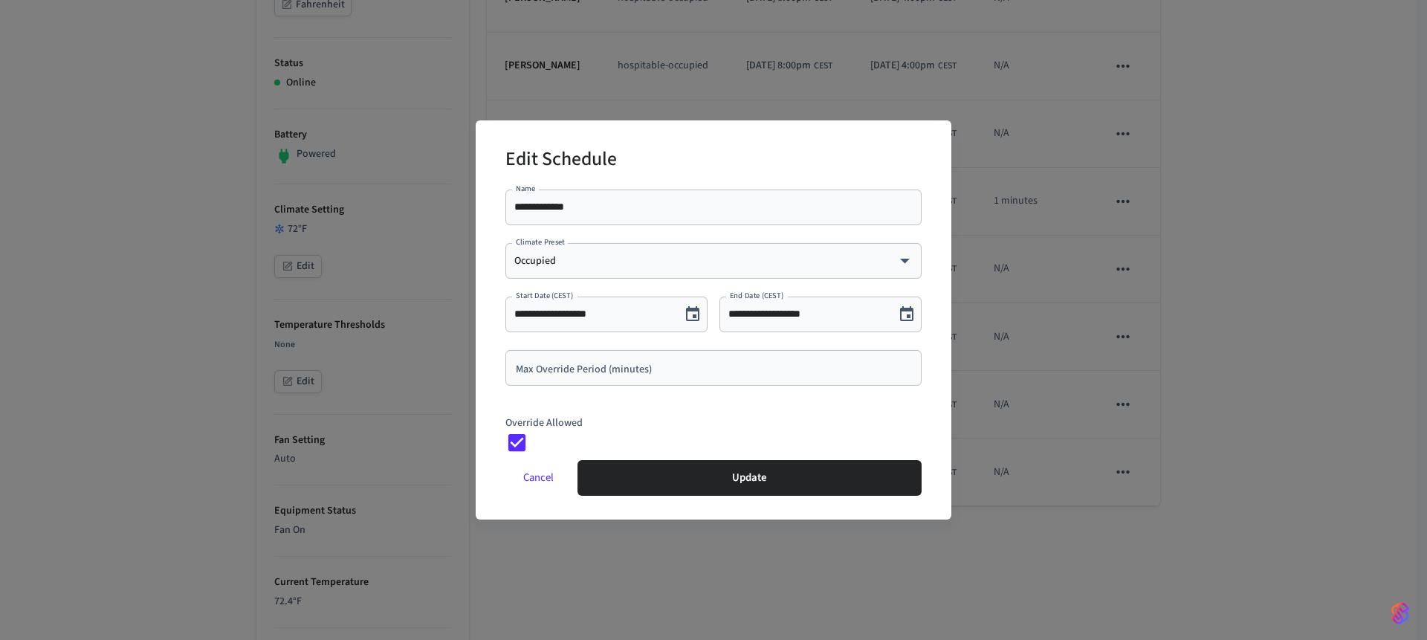
click at [1179, 464] on div "**********" at bounding box center [713, 320] width 1427 height 640
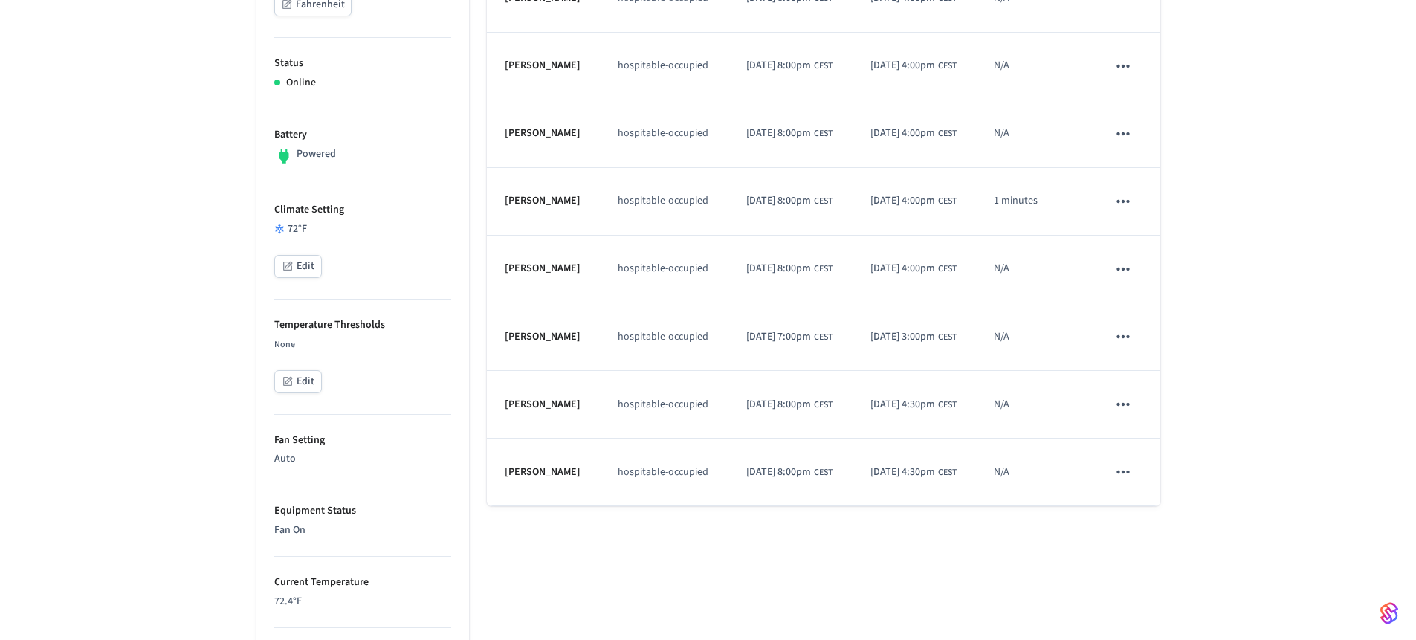
click at [1139, 287] on td "schedules table" at bounding box center [1124, 270] width 71 height 68
click at [1130, 279] on icon "schedules table" at bounding box center [1122, 268] width 19 height 19
click at [1136, 349] on li "Edit" at bounding box center [1159, 340] width 77 height 40
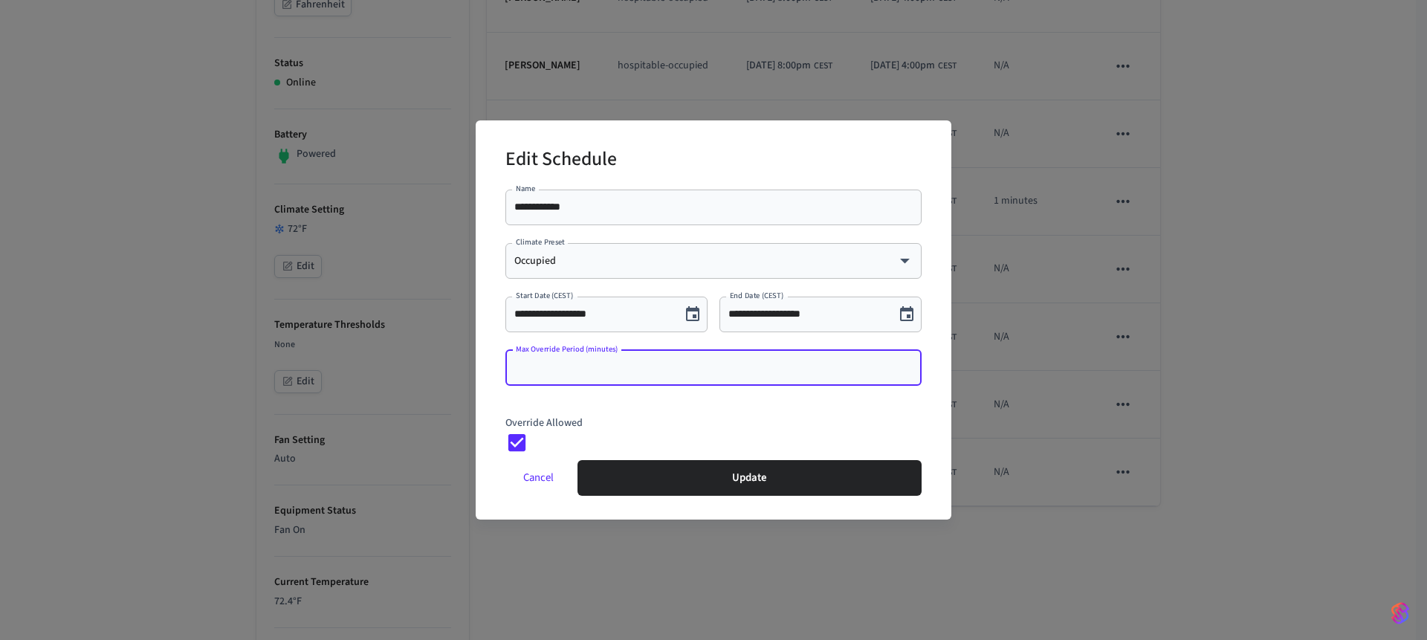
click at [734, 372] on input "Max Override Period (minutes)" at bounding box center [713, 367] width 398 height 15
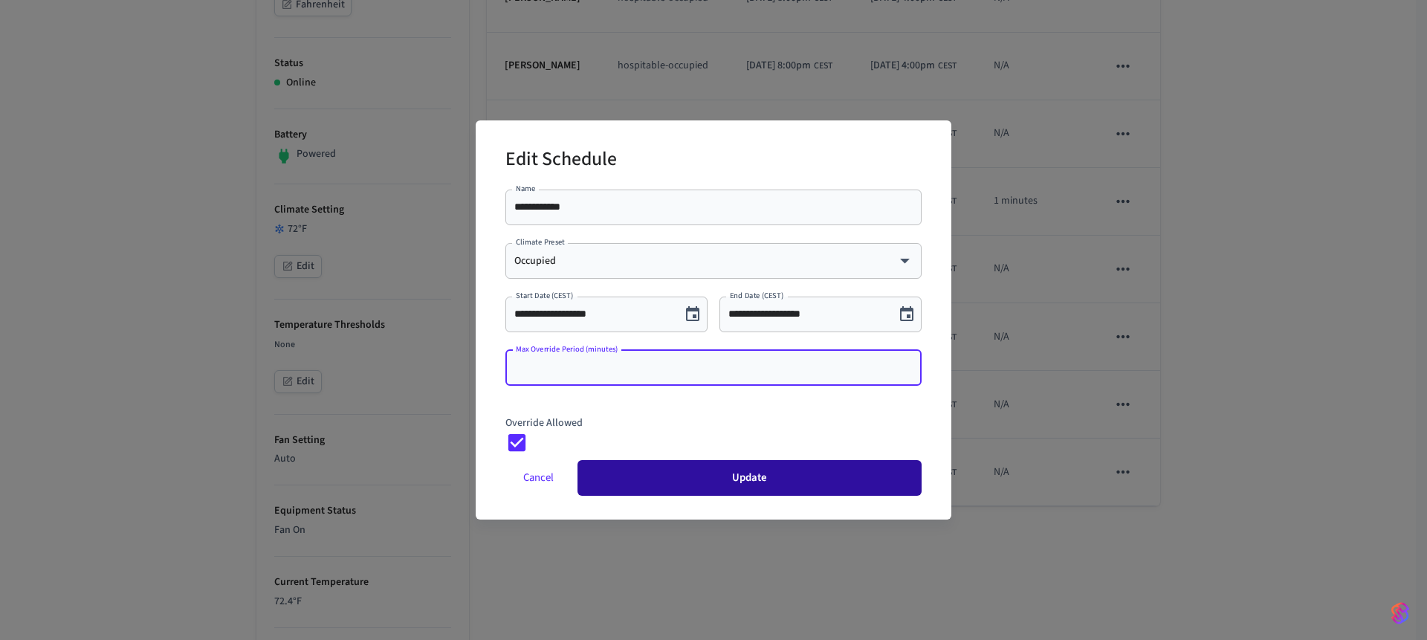
type input "*"
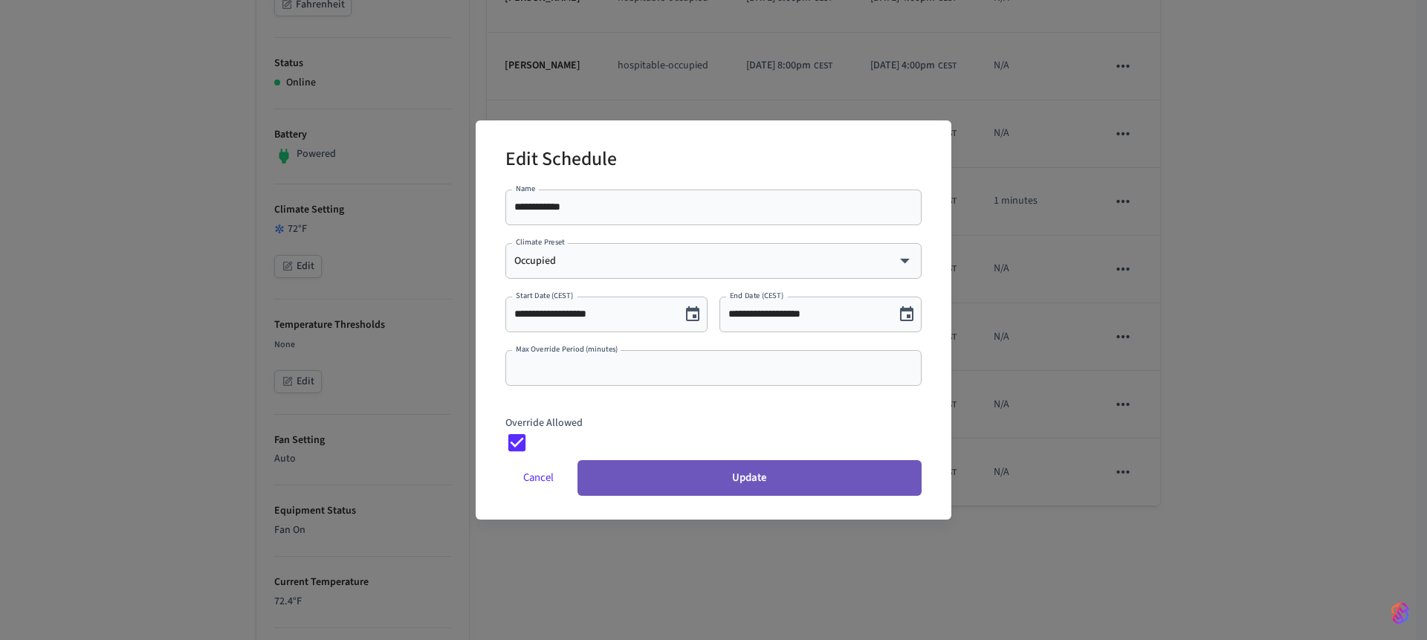
click at [756, 476] on button "Update" at bounding box center [749, 478] width 344 height 36
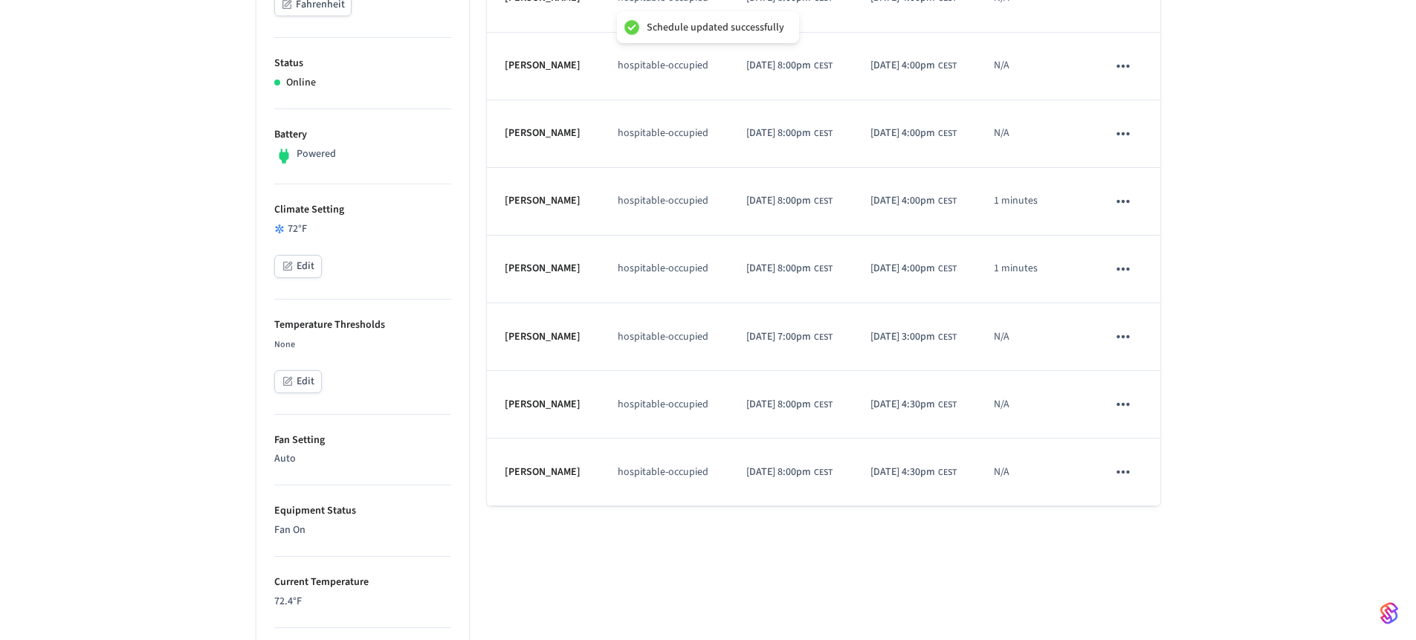
click at [1121, 346] on icon "schedules table" at bounding box center [1122, 336] width 19 height 19
click at [1150, 399] on li "Edit" at bounding box center [1159, 407] width 77 height 40
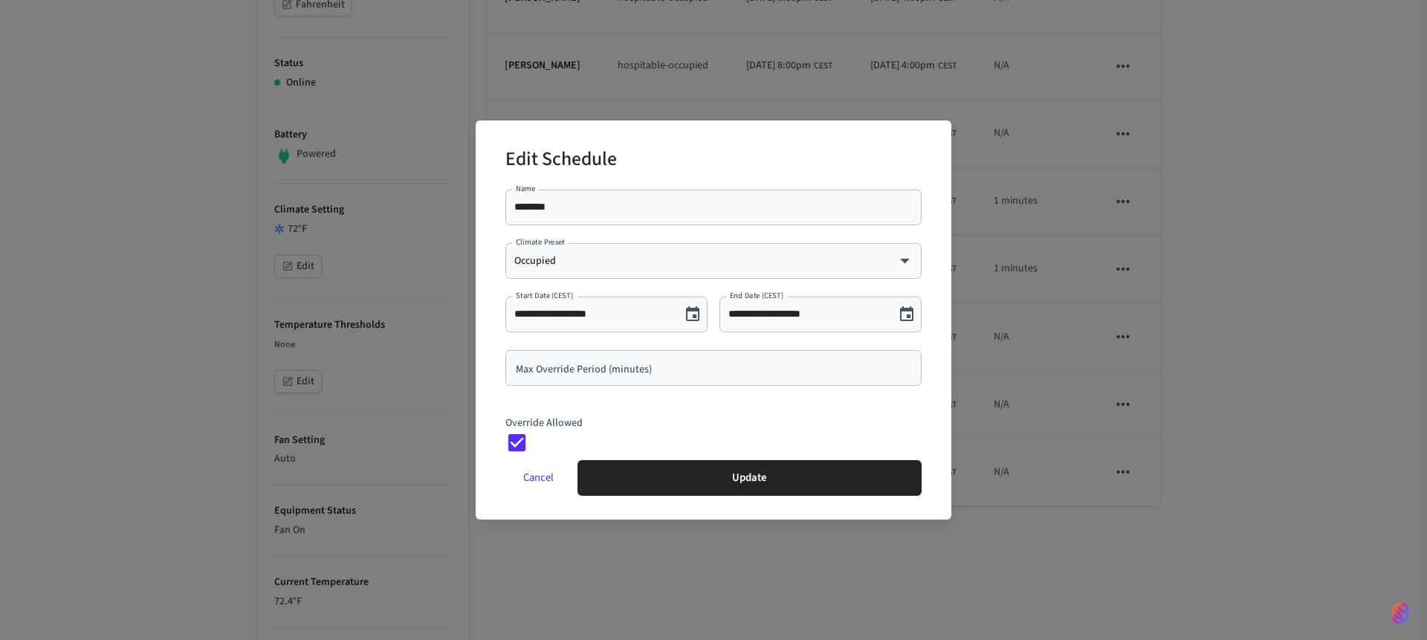
click at [642, 368] on input "Max Override Period (minutes)" at bounding box center [713, 367] width 398 height 15
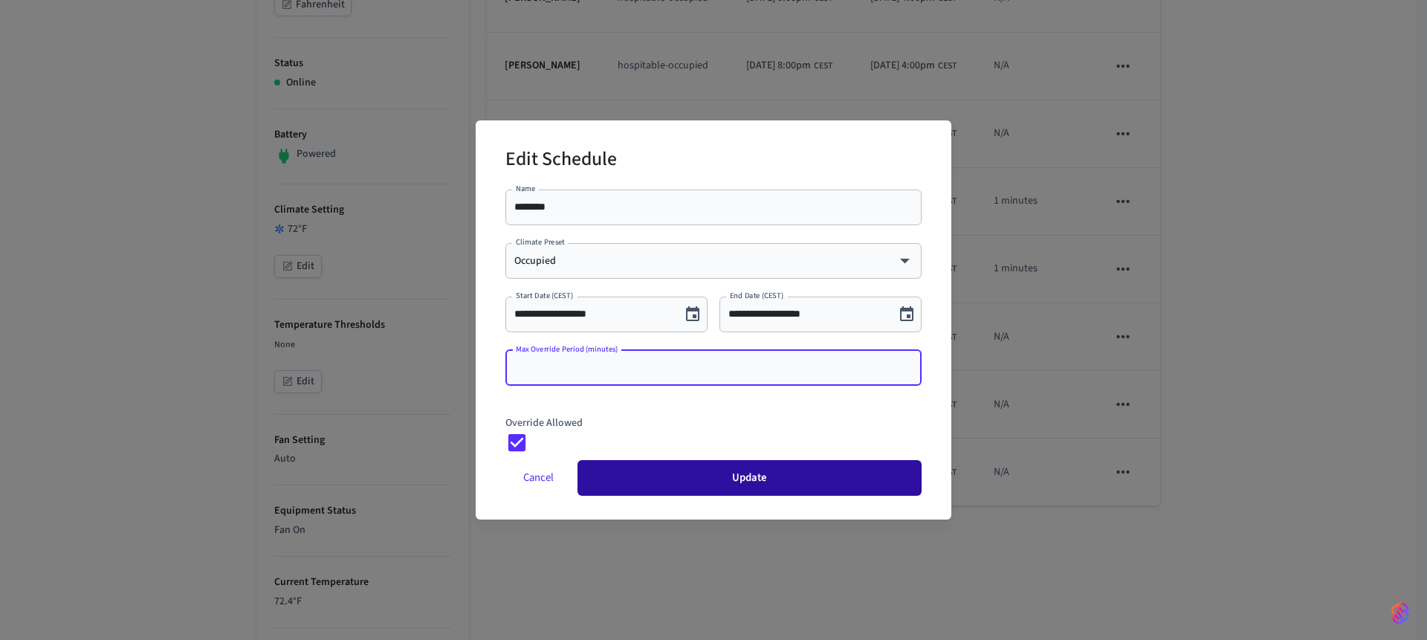
type input "*"
click at [681, 476] on button "Update" at bounding box center [749, 478] width 344 height 36
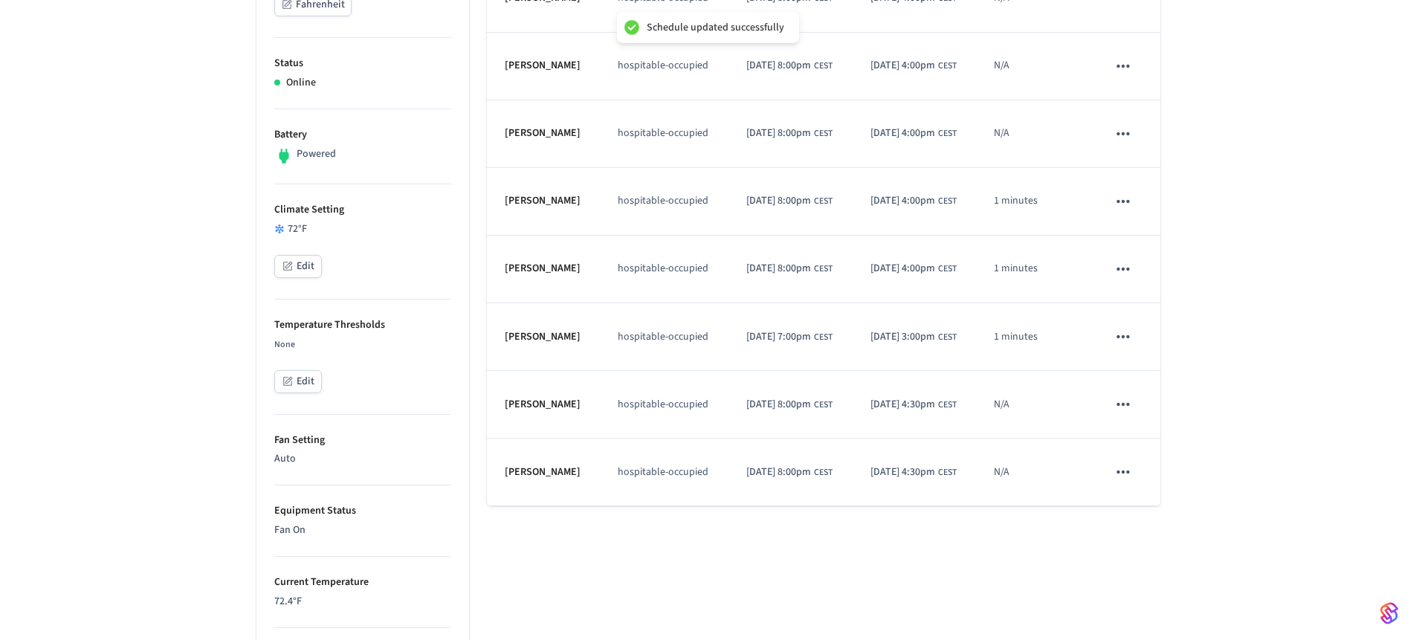
click at [1118, 414] on icon "schedules table" at bounding box center [1122, 404] width 19 height 19
click at [1147, 467] on li "Edit" at bounding box center [1159, 476] width 77 height 40
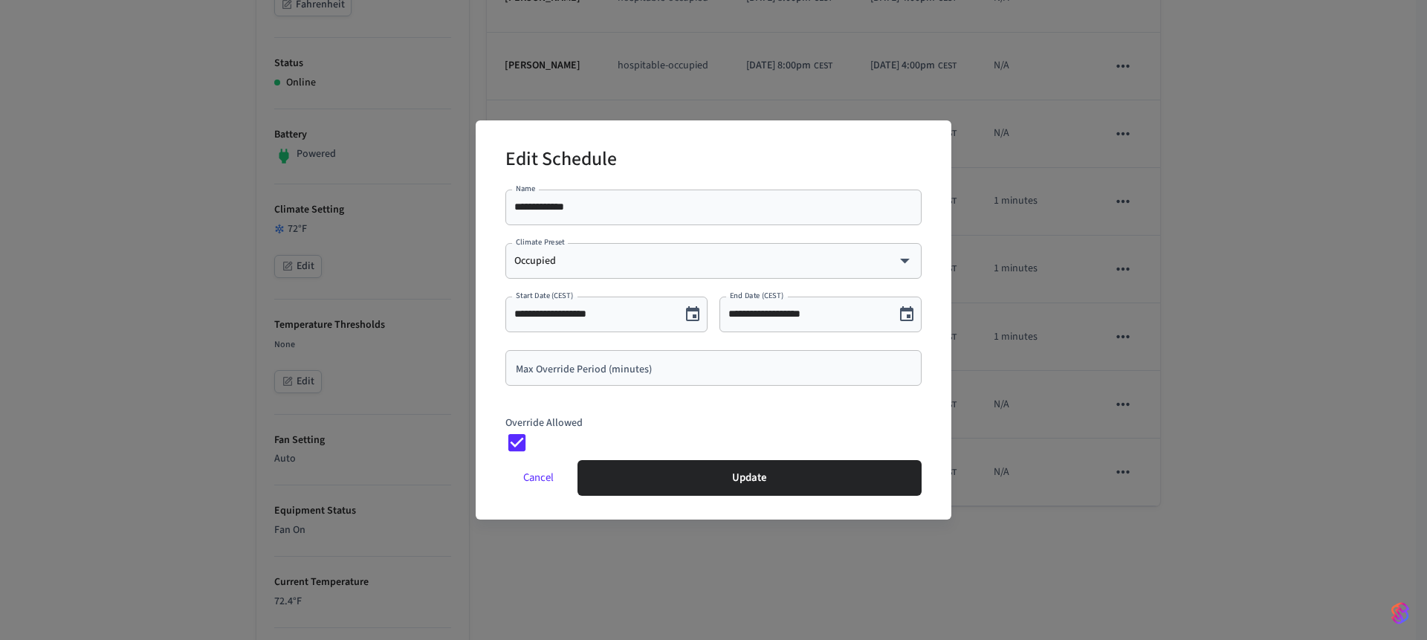
drag, startPoint x: 632, startPoint y: 359, endPoint x: 657, endPoint y: 361, distance: 24.6
click at [638, 363] on div "Max Override Period (minutes) Max Override Period (minutes)" at bounding box center [713, 368] width 416 height 36
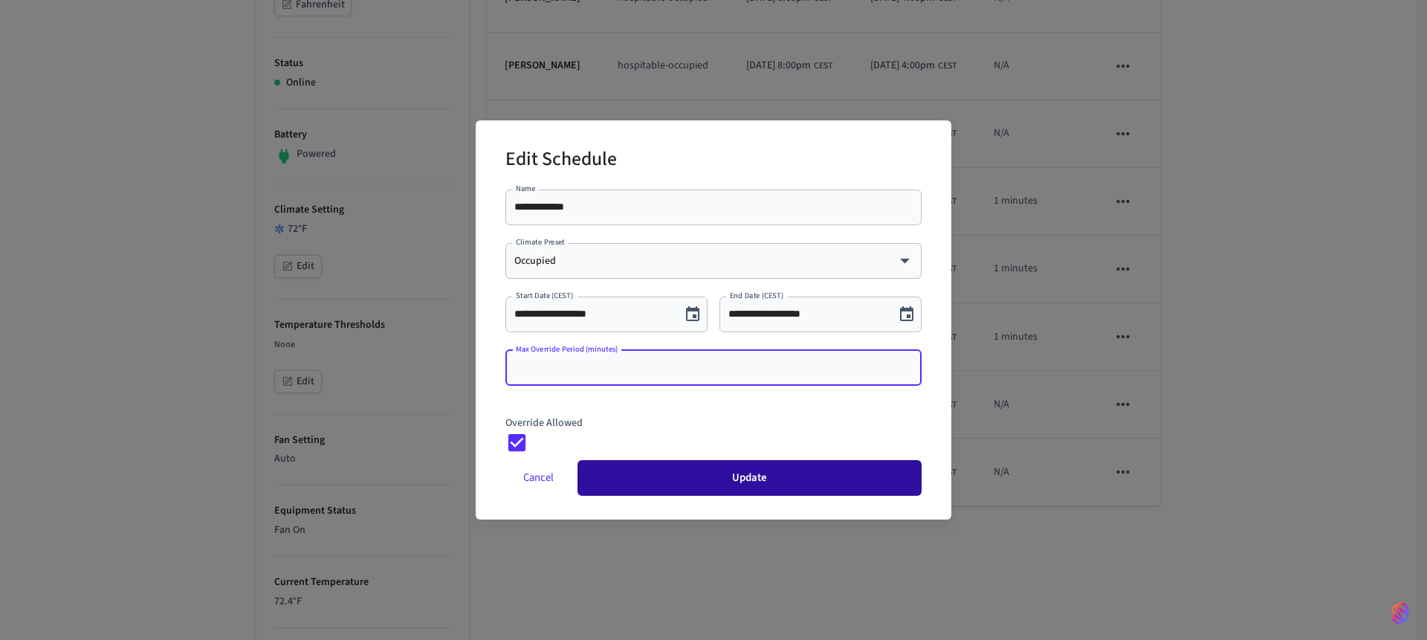
type input "*"
click at [690, 471] on button "Update" at bounding box center [749, 478] width 344 height 36
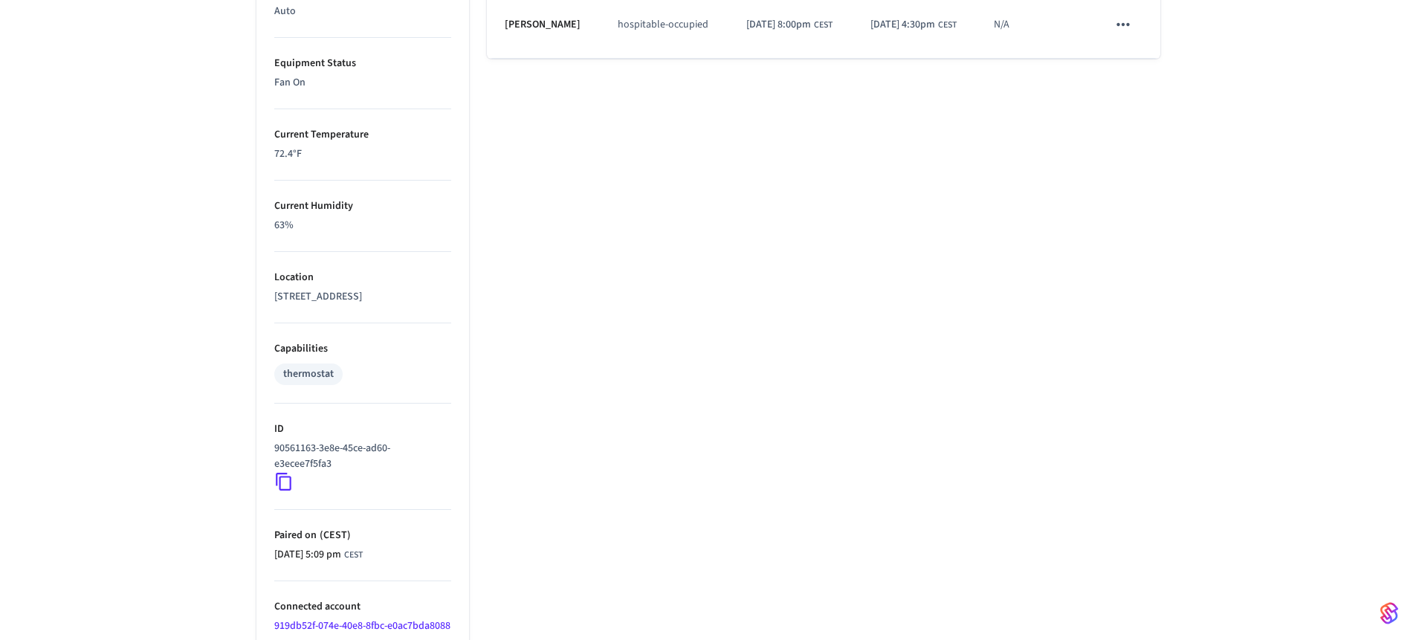
scroll to position [884, 0]
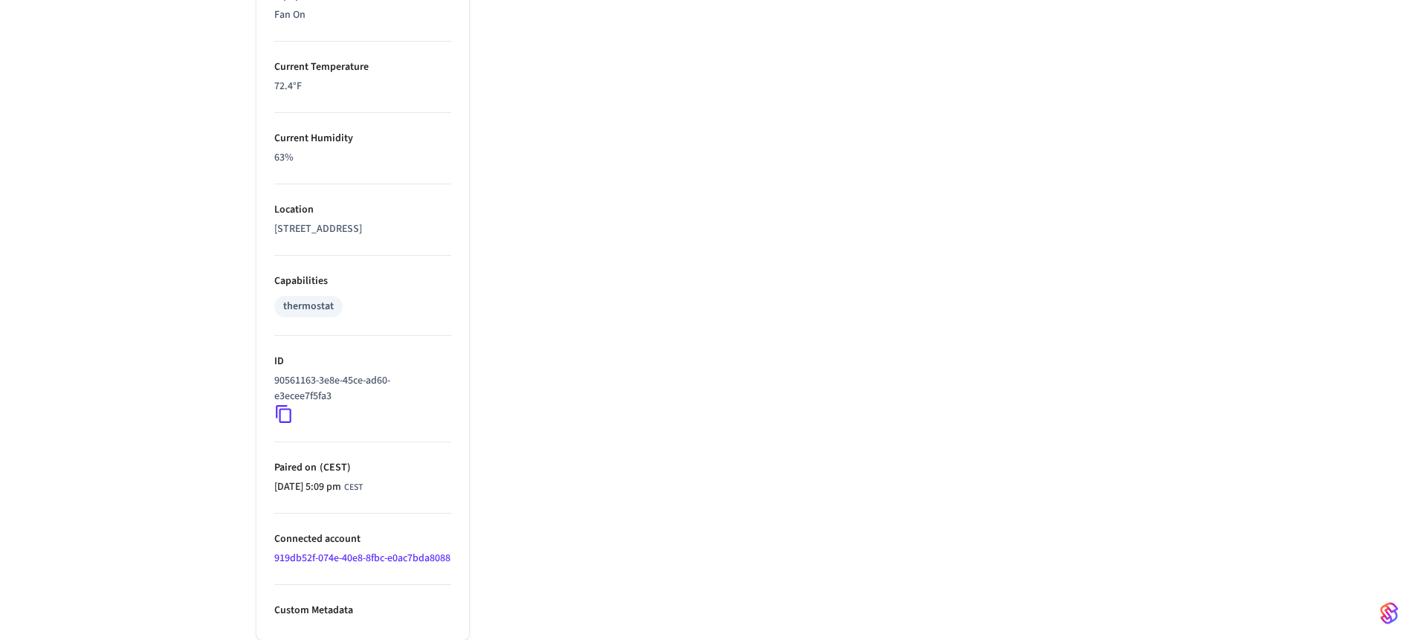
click at [327, 565] on link "919db52f-074e-40e8-8fbc-e0ac7bda8088" at bounding box center [362, 558] width 176 height 15
